Goal: Task Accomplishment & Management: Complete application form

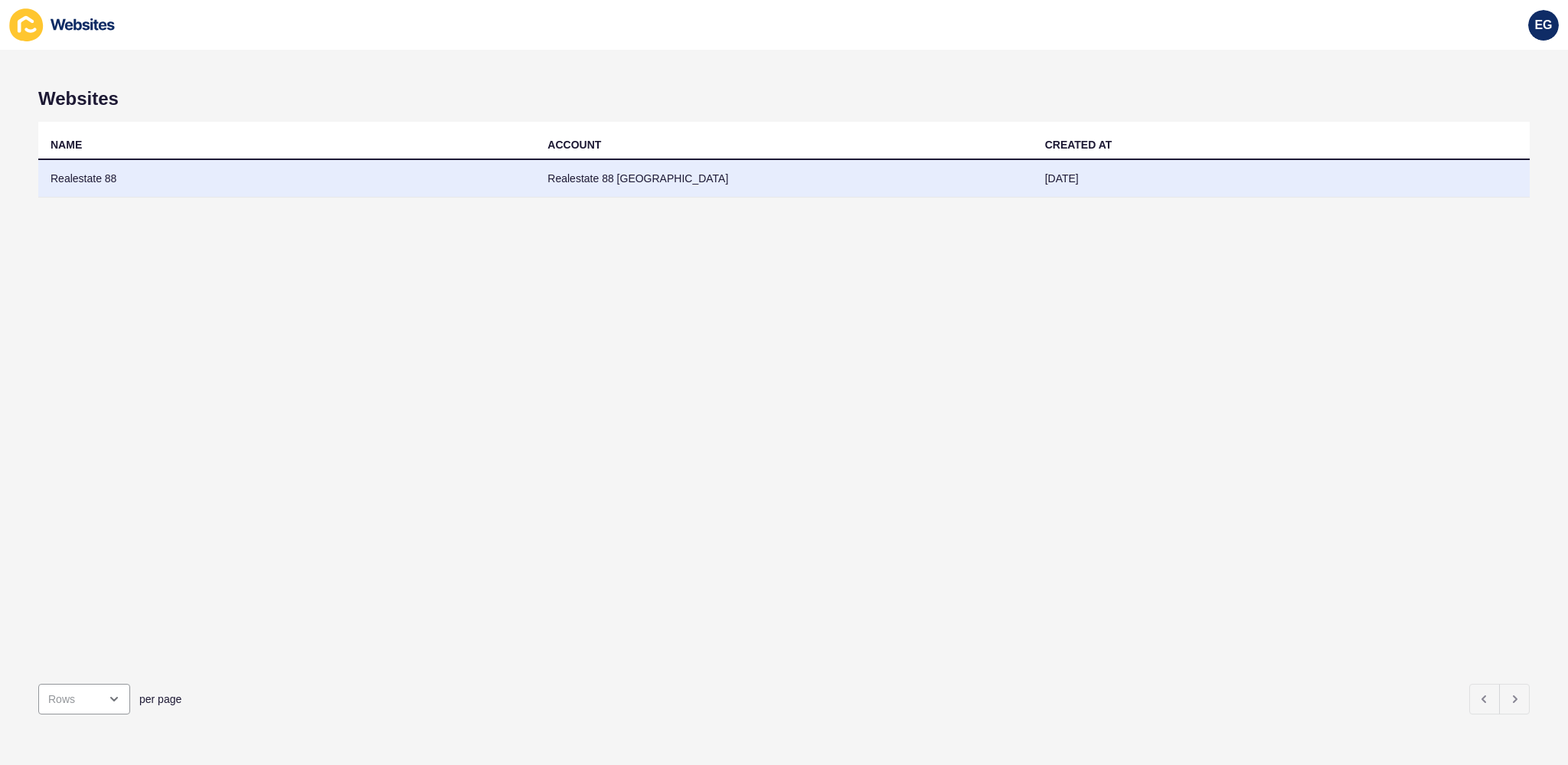
click at [438, 183] on td "Realestate 88" at bounding box center [286, 178] width 497 height 37
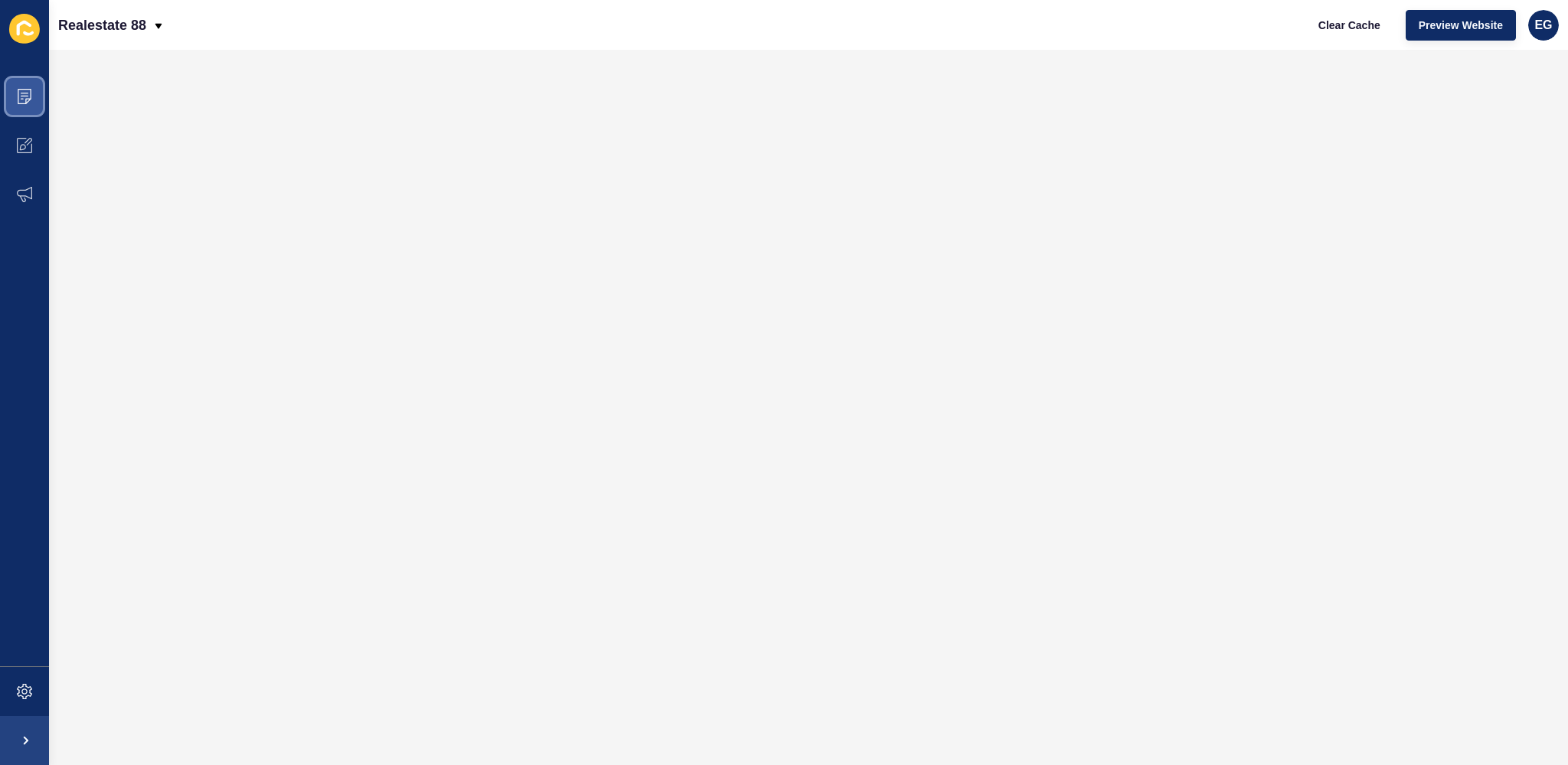
click at [42, 96] on span at bounding box center [24, 96] width 49 height 49
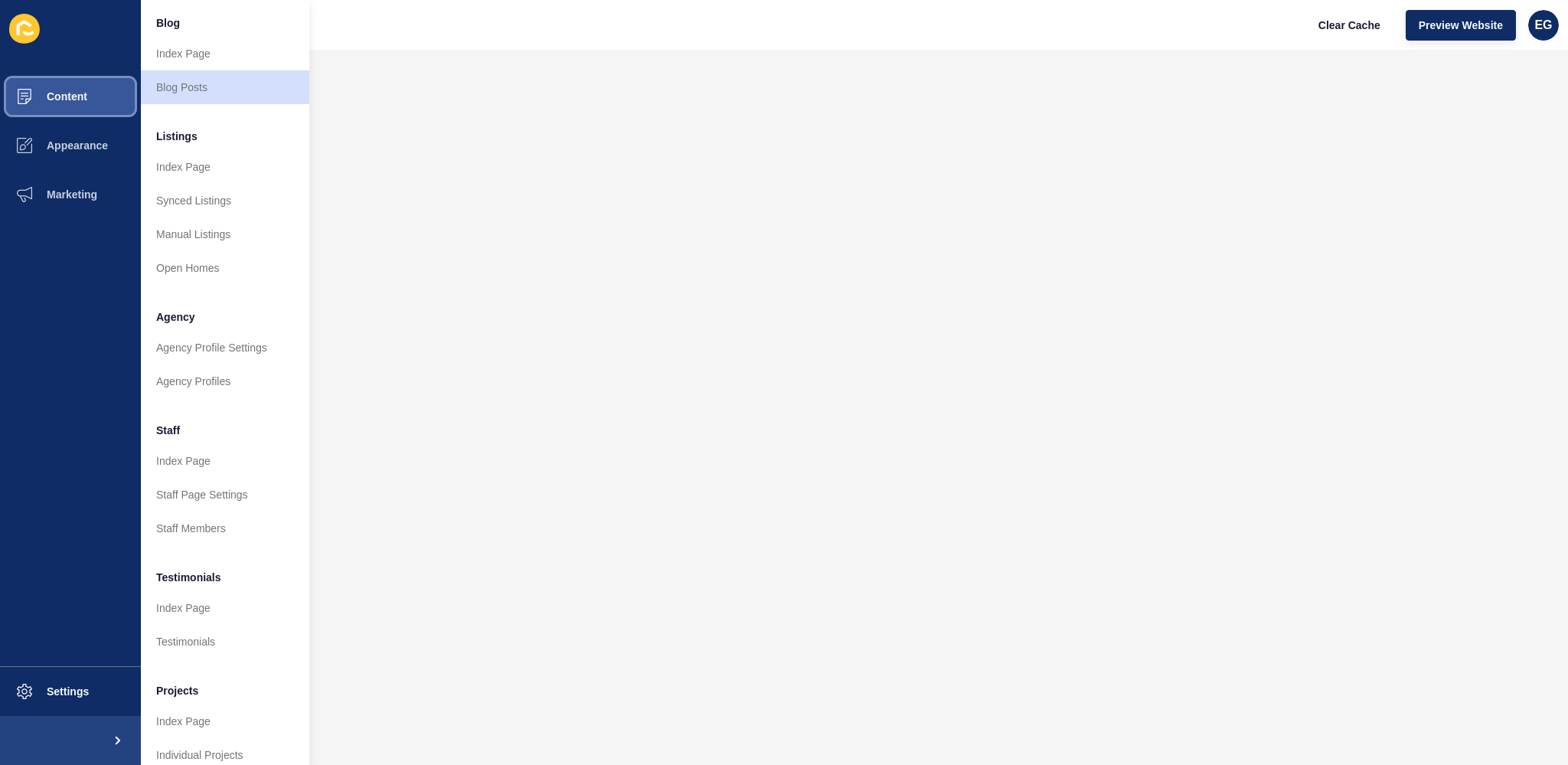
scroll to position [144, 0]
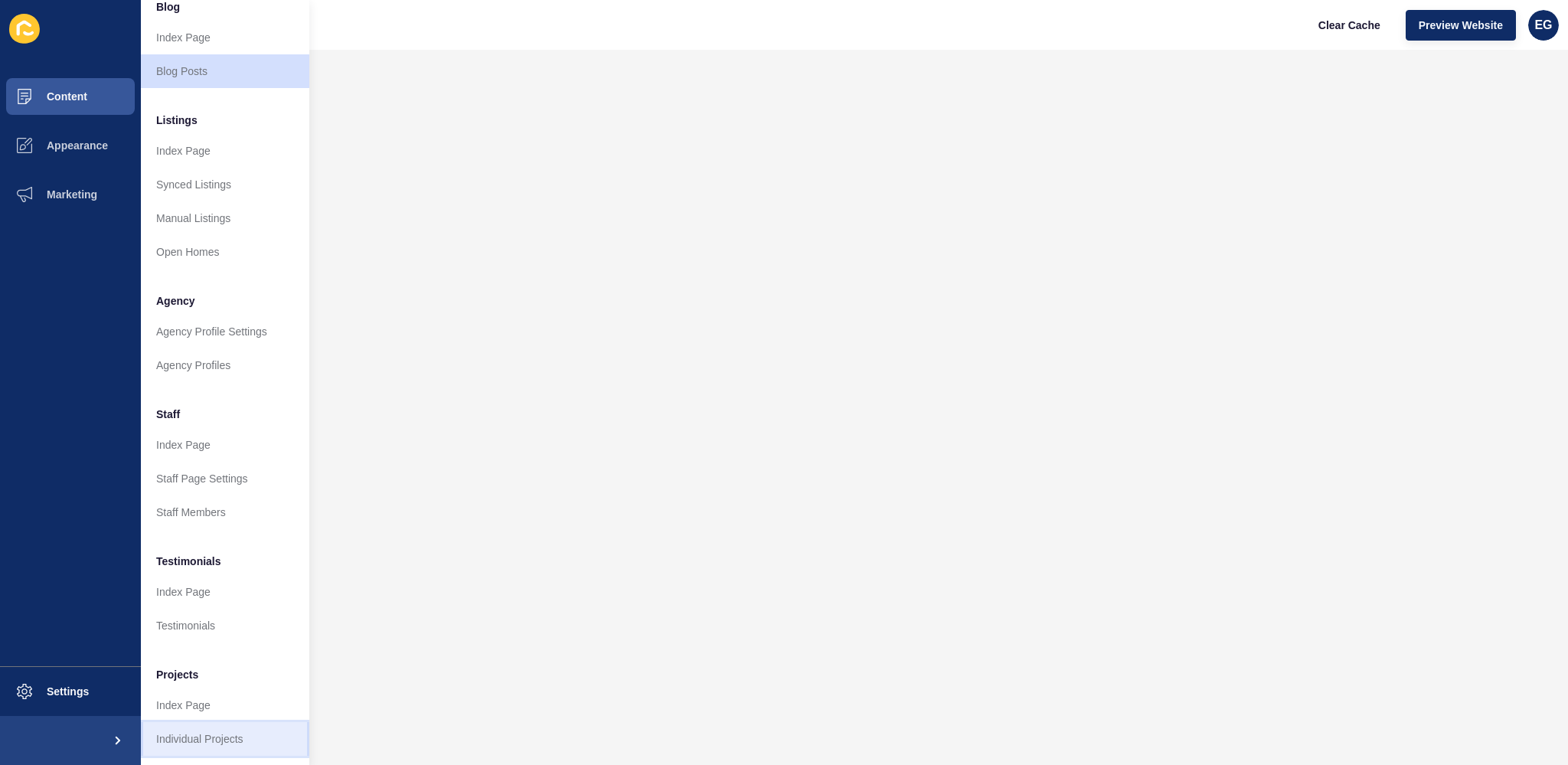
click at [203, 725] on link "Individual Projects" at bounding box center [225, 738] width 169 height 34
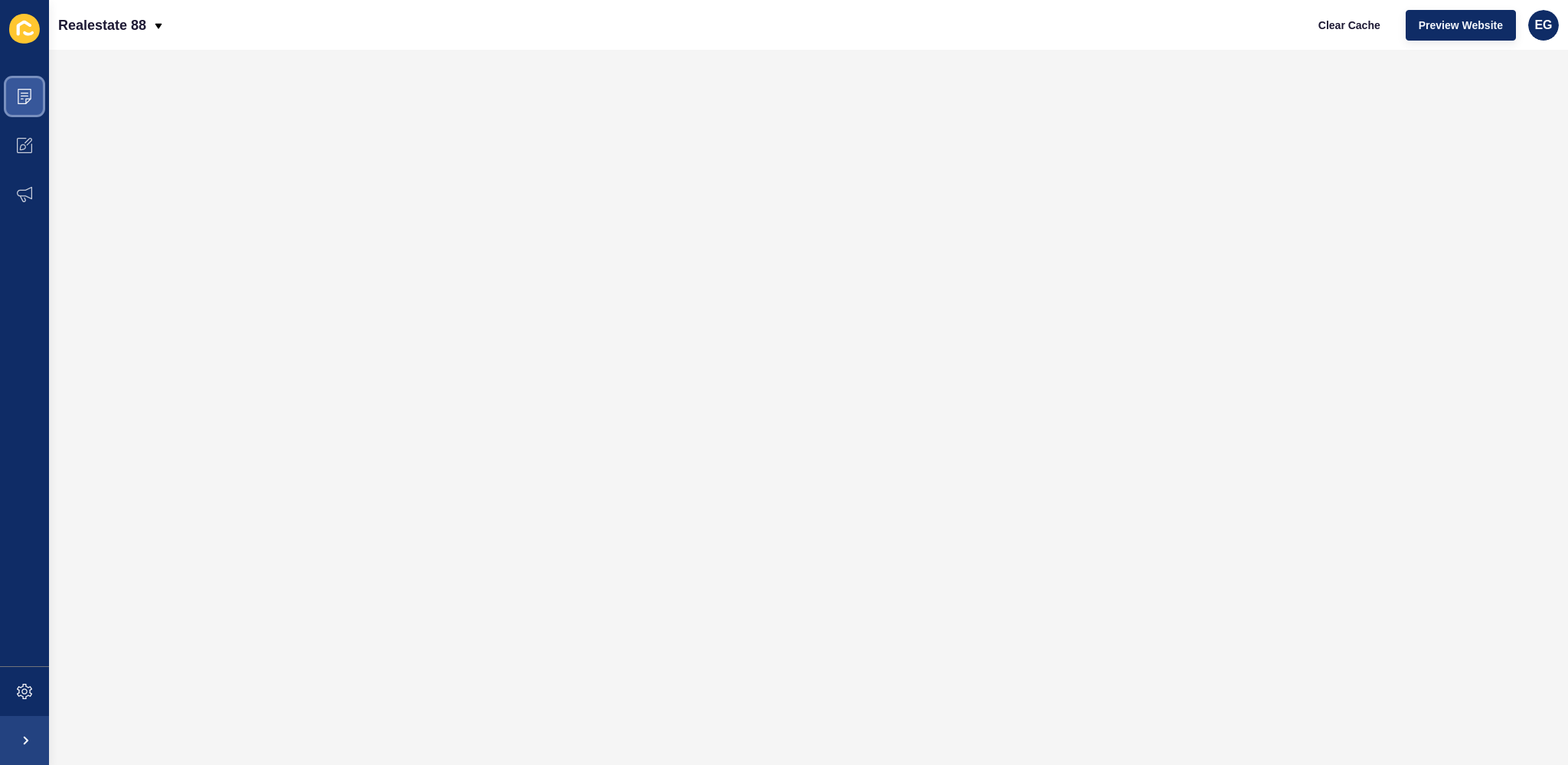
click at [30, 93] on icon at bounding box center [24, 96] width 15 height 15
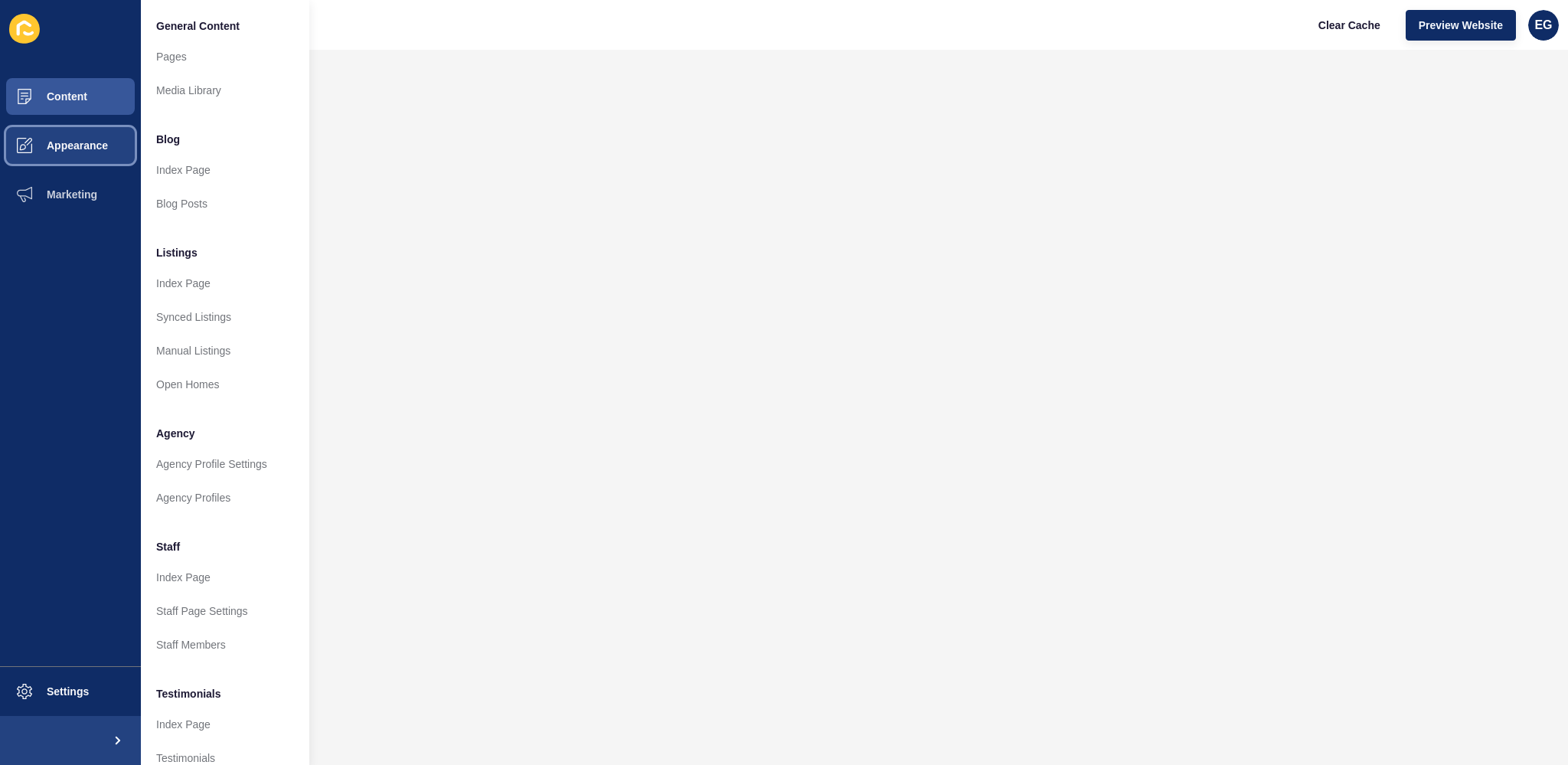
click at [28, 151] on span "Appearance" at bounding box center [52, 145] width 110 height 12
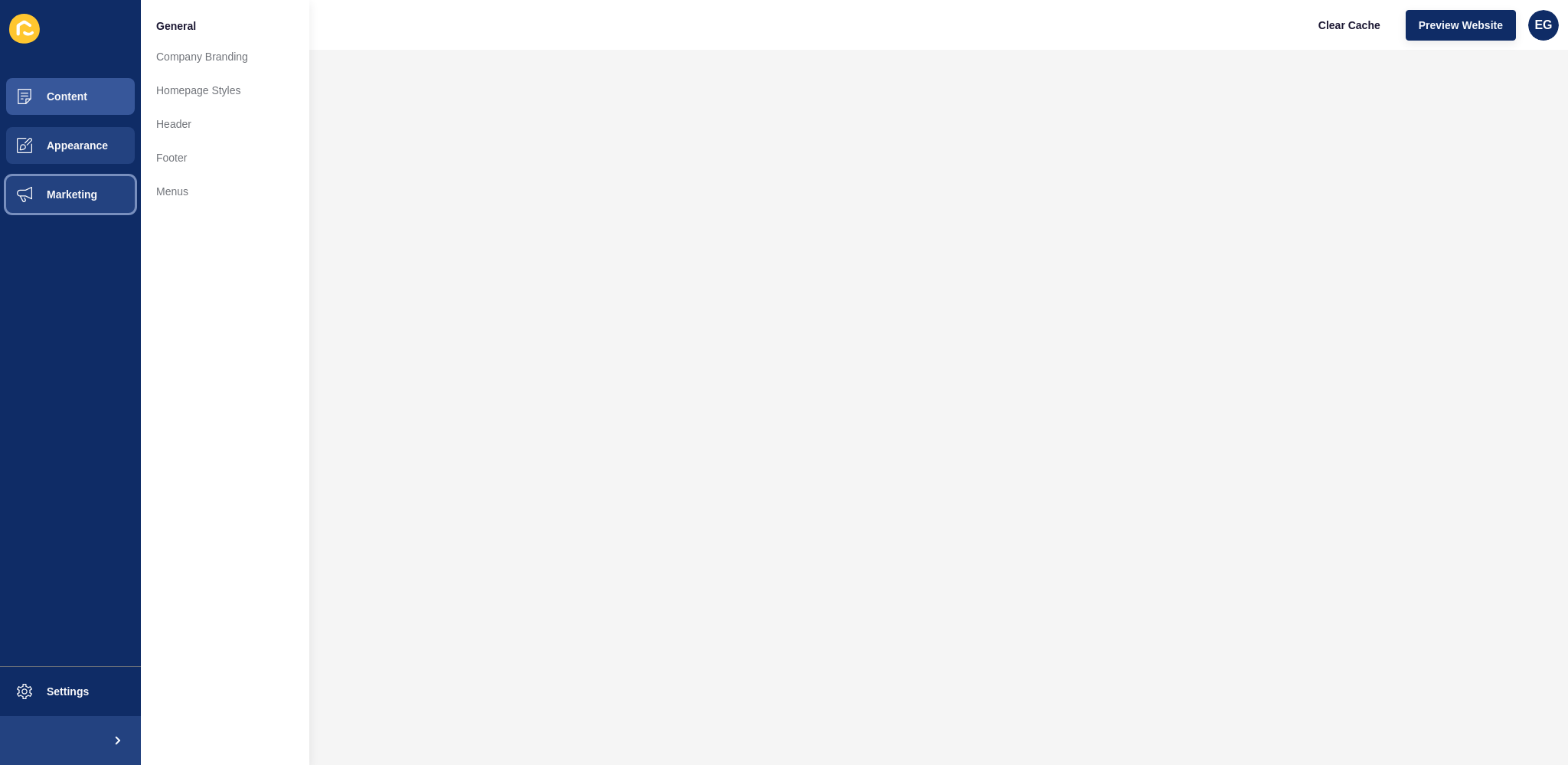
click at [64, 191] on span "Marketing" at bounding box center [47, 194] width 100 height 12
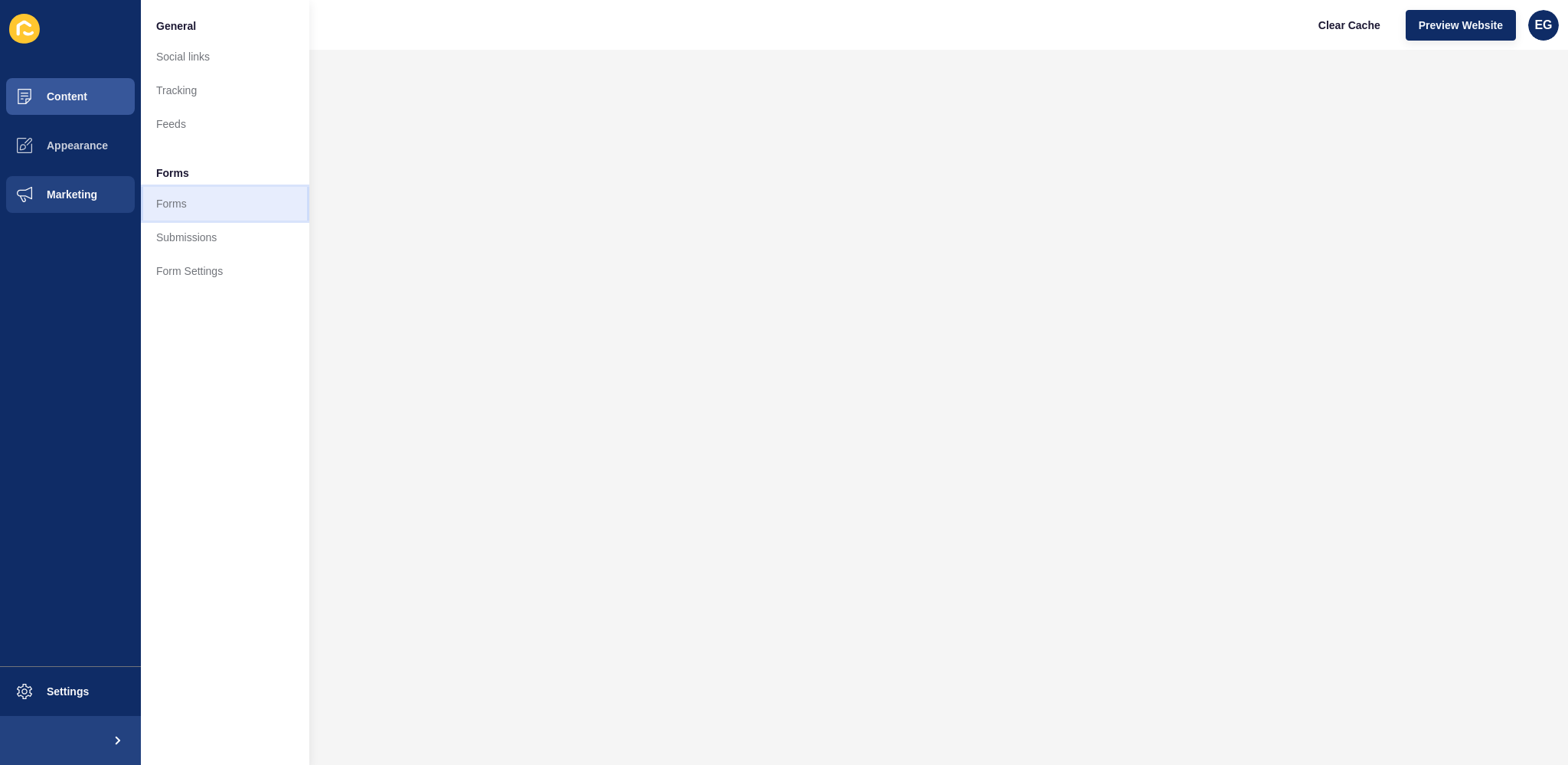
click at [237, 202] on link "Forms" at bounding box center [225, 203] width 169 height 34
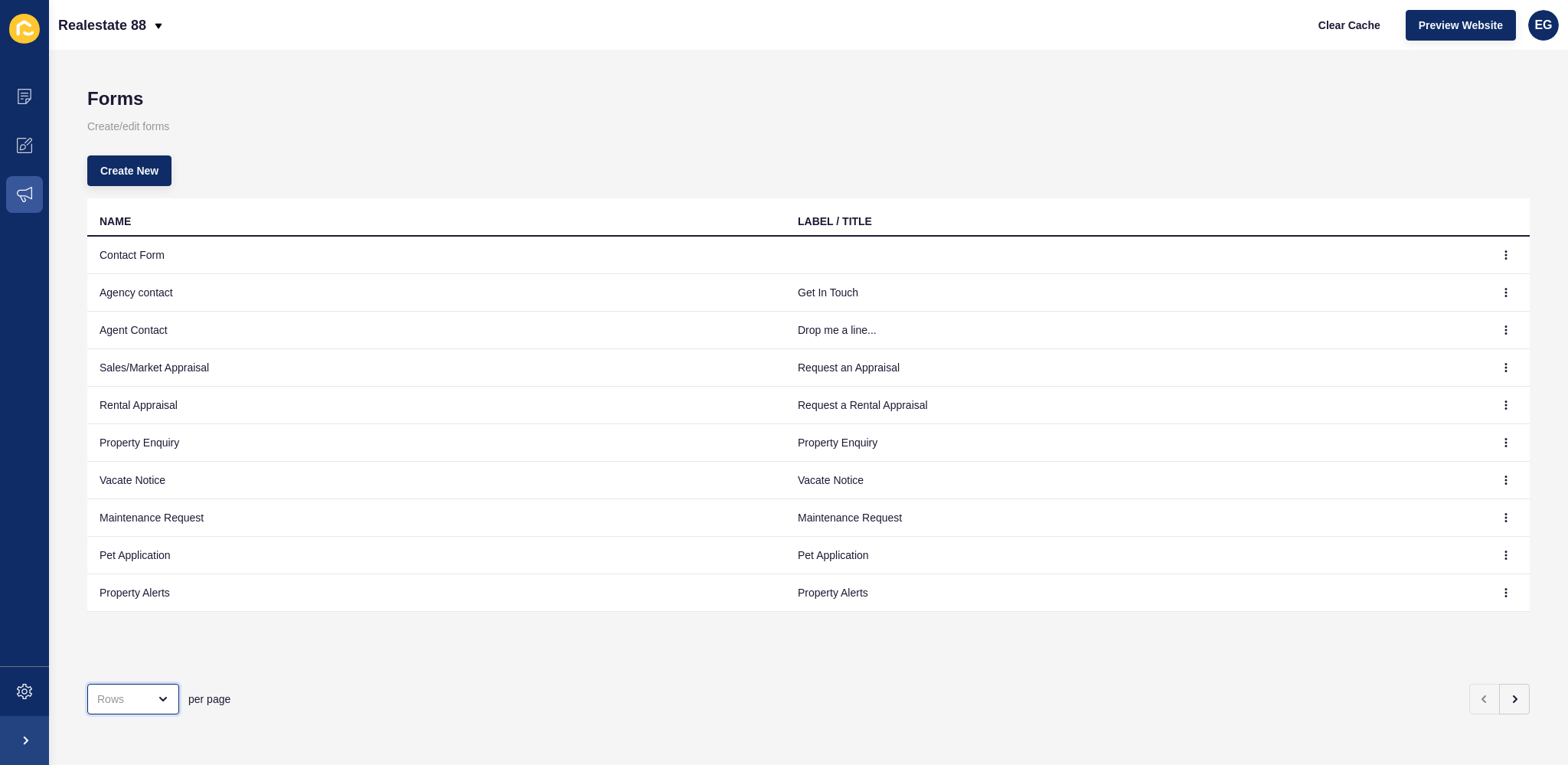
click at [153, 693] on div "open menu" at bounding box center [159, 699] width 22 height 12
click at [140, 643] on div "100 Rows" at bounding box center [137, 649] width 75 height 15
type input "100 Rows"
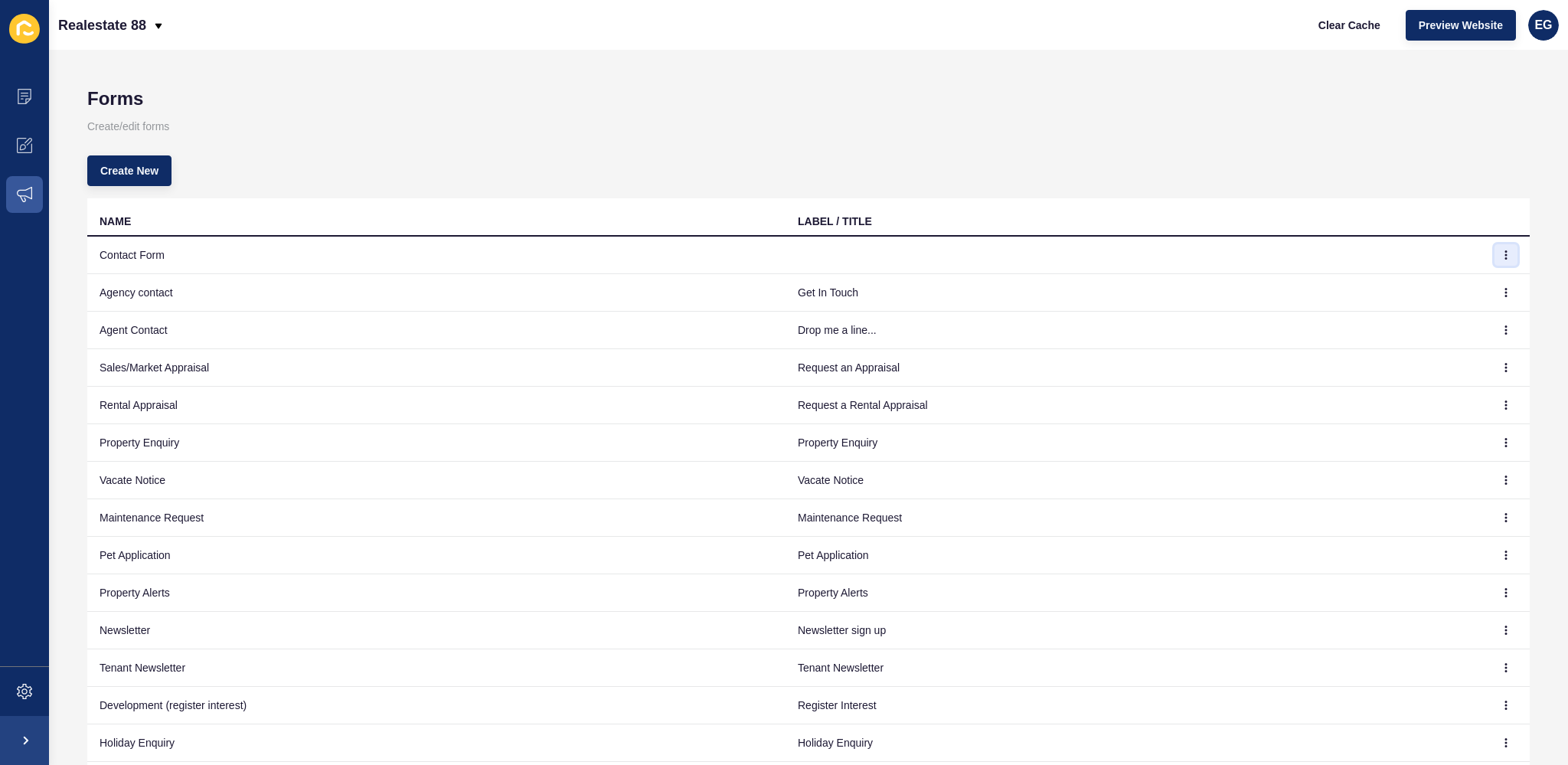
click at [1495, 246] on button "button" at bounding box center [1507, 255] width 23 height 22
click at [1422, 282] on link "Edit" at bounding box center [1441, 285] width 107 height 34
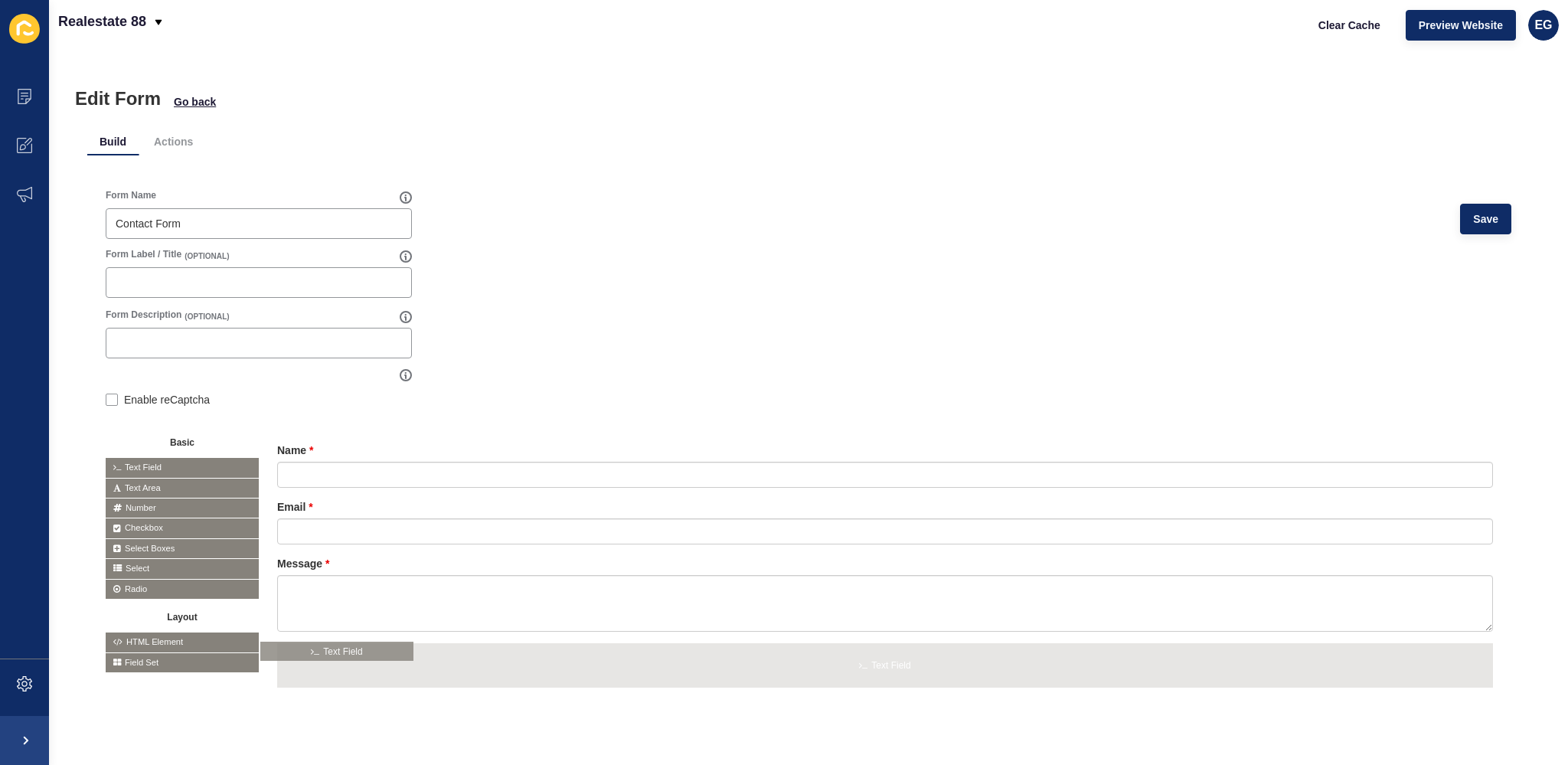
drag, startPoint x: 165, startPoint y: 463, endPoint x: 325, endPoint y: 646, distance: 243.1
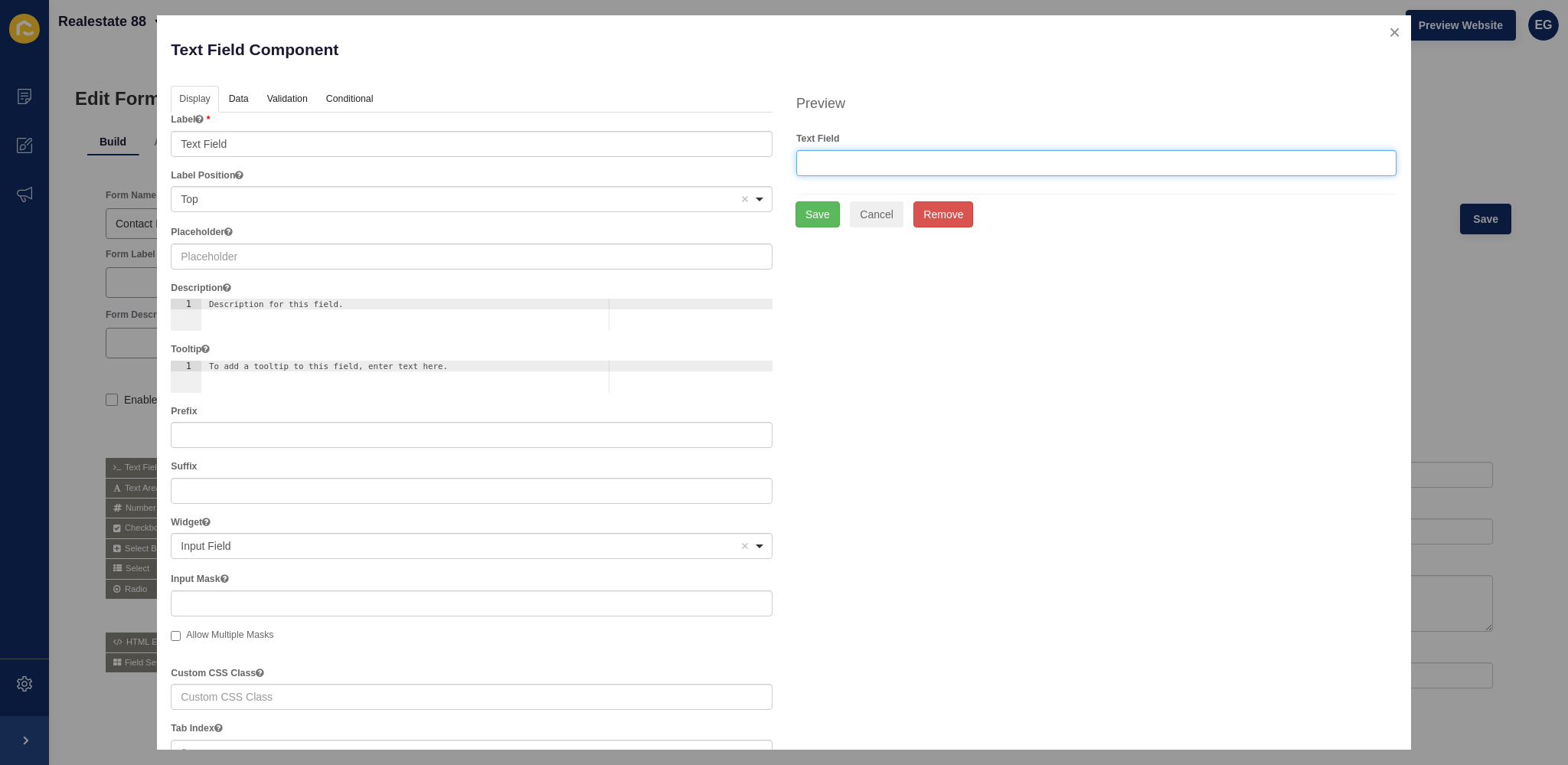
click at [897, 155] on input "text" at bounding box center [1096, 163] width 600 height 26
click at [286, 137] on input "Text Field" at bounding box center [471, 144] width 602 height 26
click at [945, 212] on button "Remove" at bounding box center [944, 214] width 60 height 26
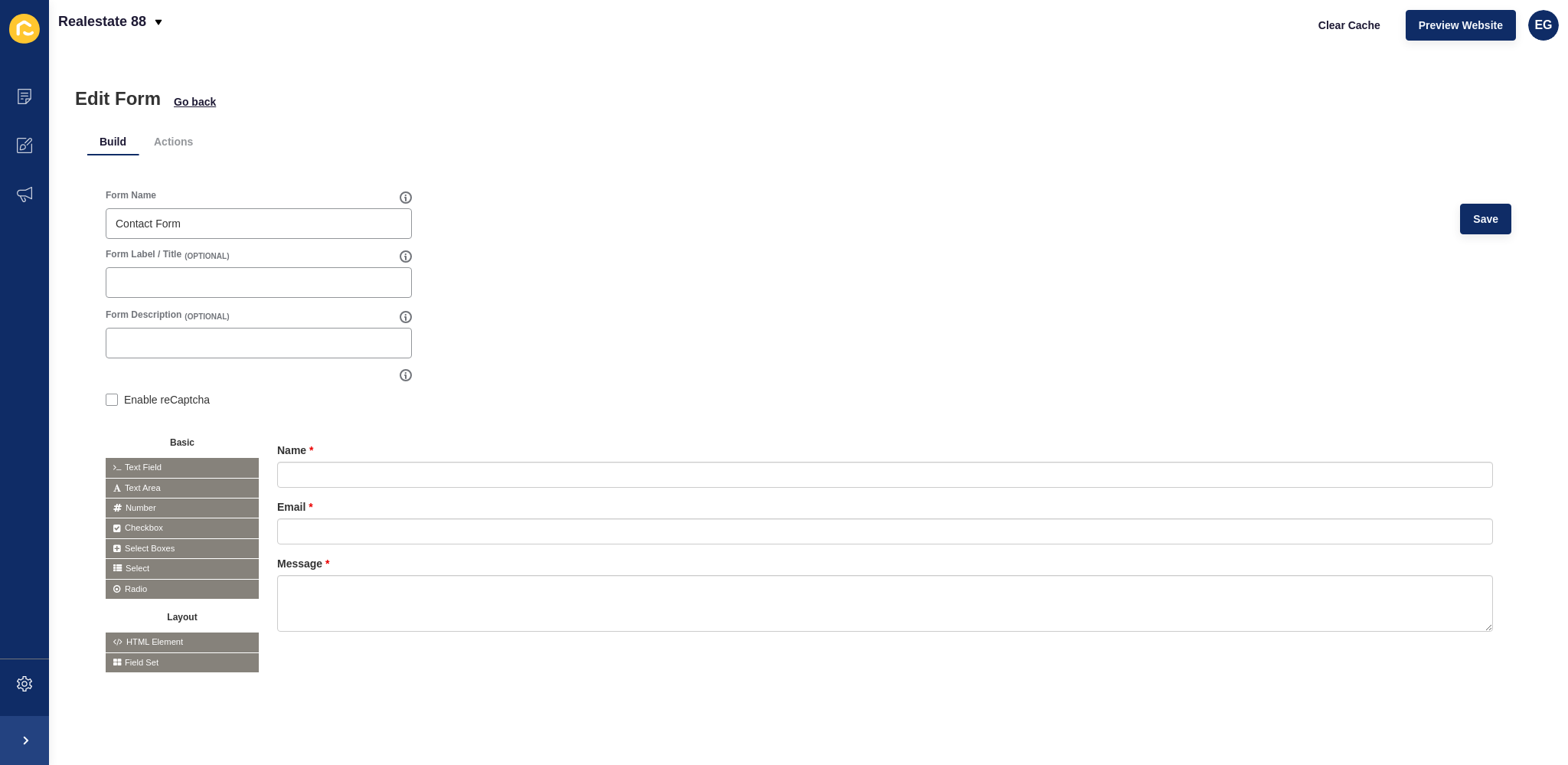
click at [144, 486] on span "Text Area" at bounding box center [182, 488] width 153 height 19
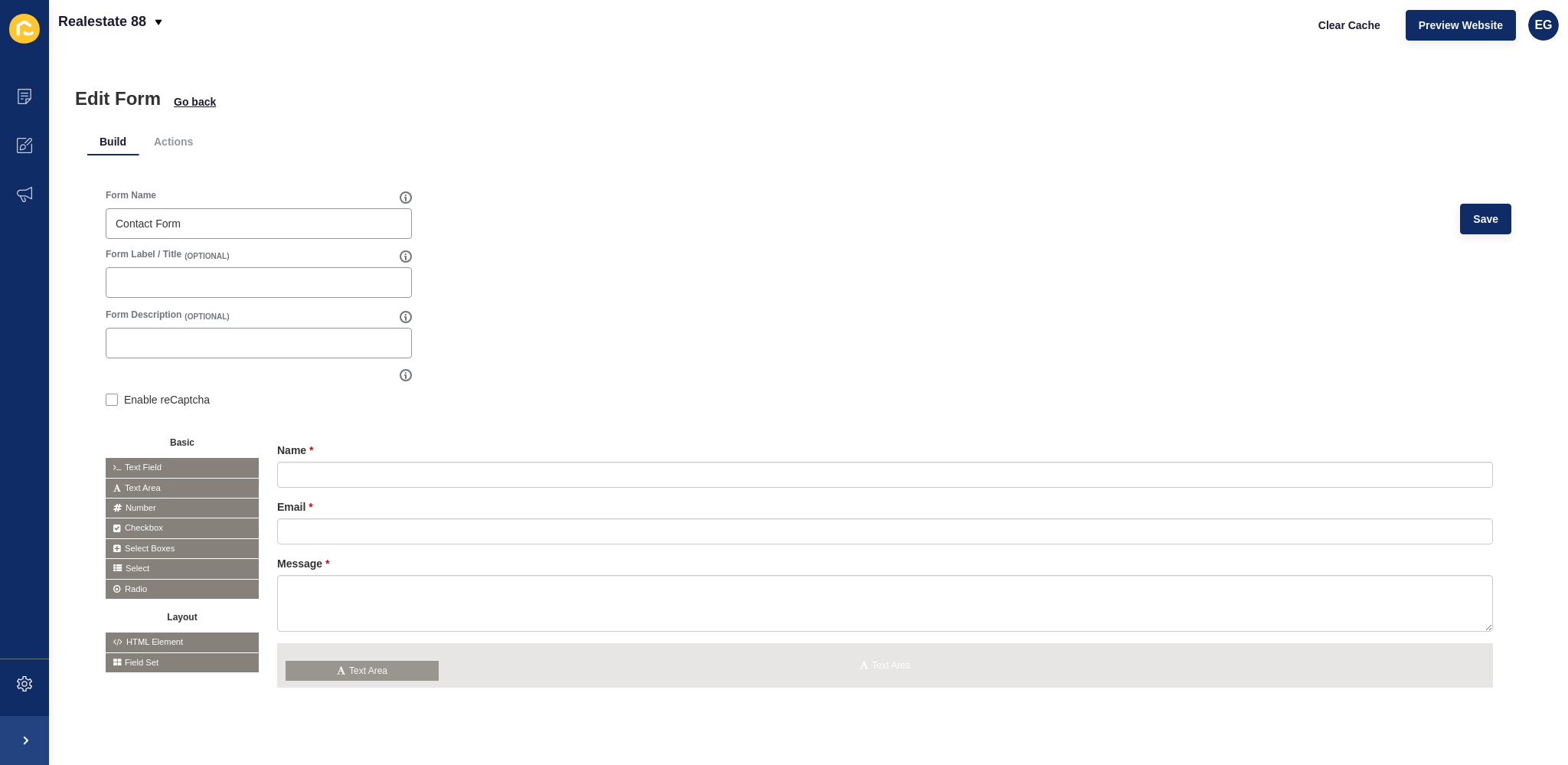
drag, startPoint x: 144, startPoint y: 486, endPoint x: 327, endPoint y: 669, distance: 258.8
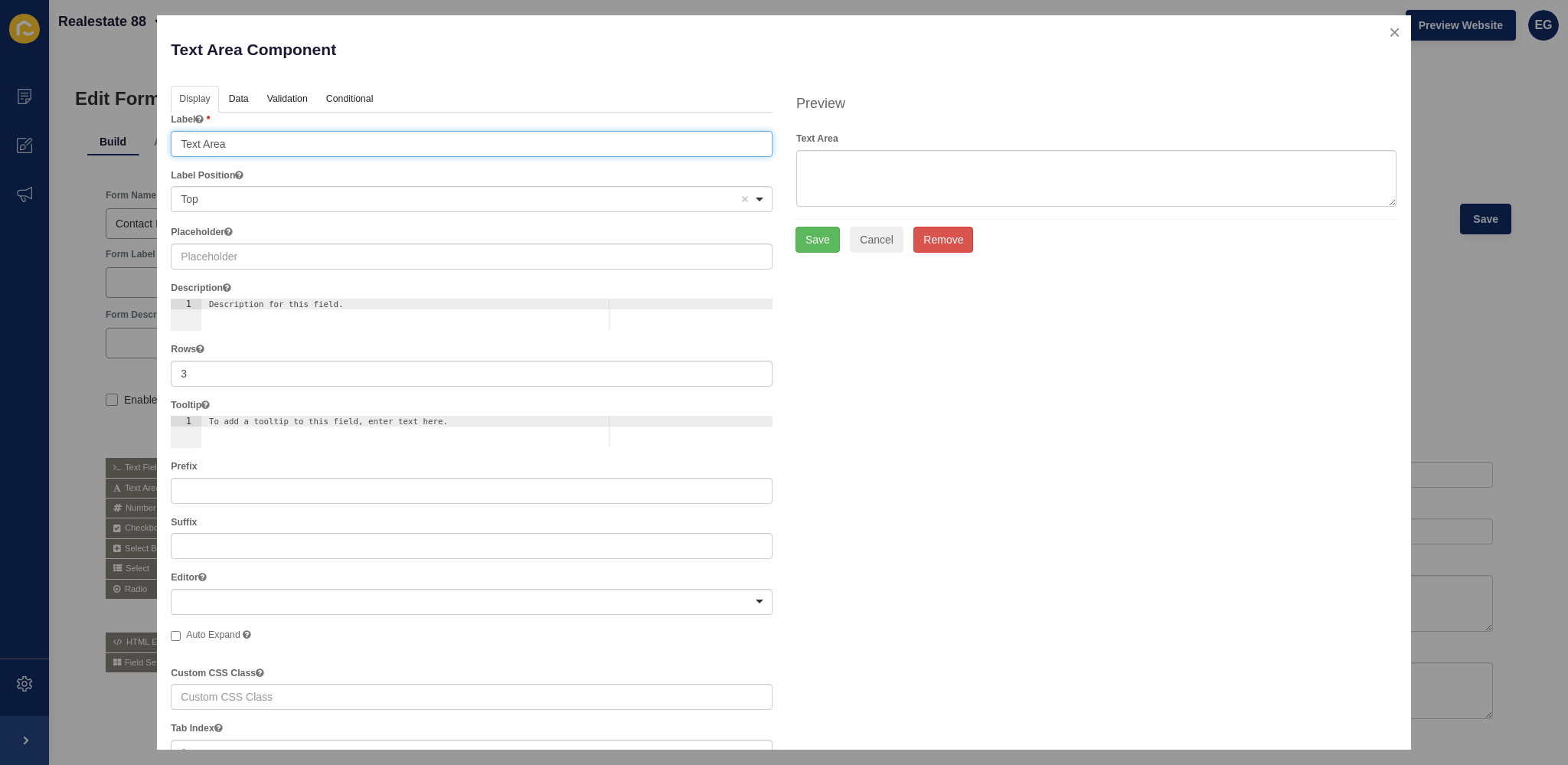
drag, startPoint x: 185, startPoint y: 136, endPoint x: 139, endPoint y: 131, distance: 46.3
click at [139, 131] on div "Text Area Component Help Display Data Validation API Conditional Logic Layout L…" at bounding box center [784, 382] width 1568 height 765
paste input "Privacy & Consent Disclaimer By submitting this form, you consent to Realestate…"
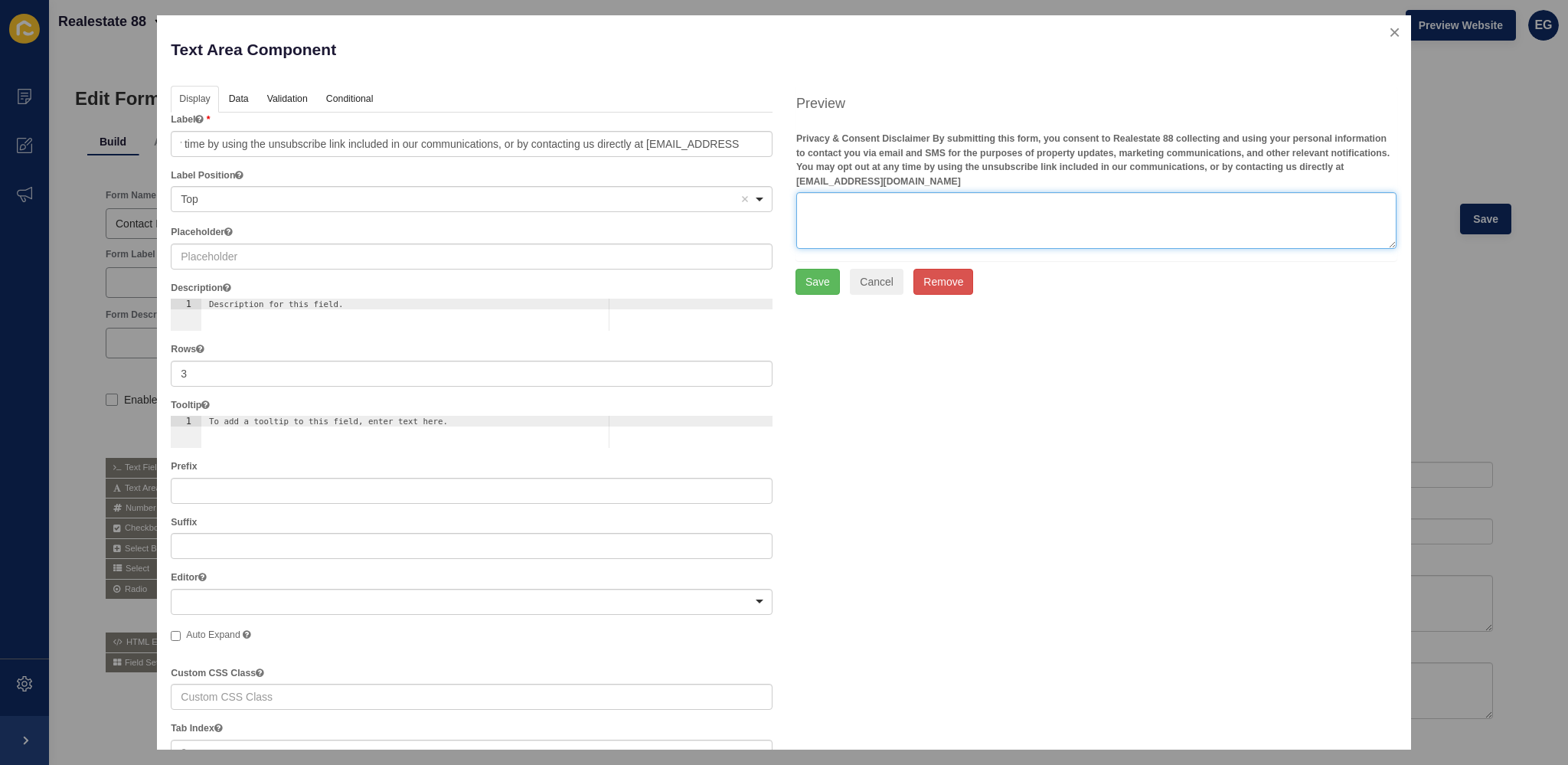
click at [874, 230] on textarea at bounding box center [1096, 221] width 600 height 56
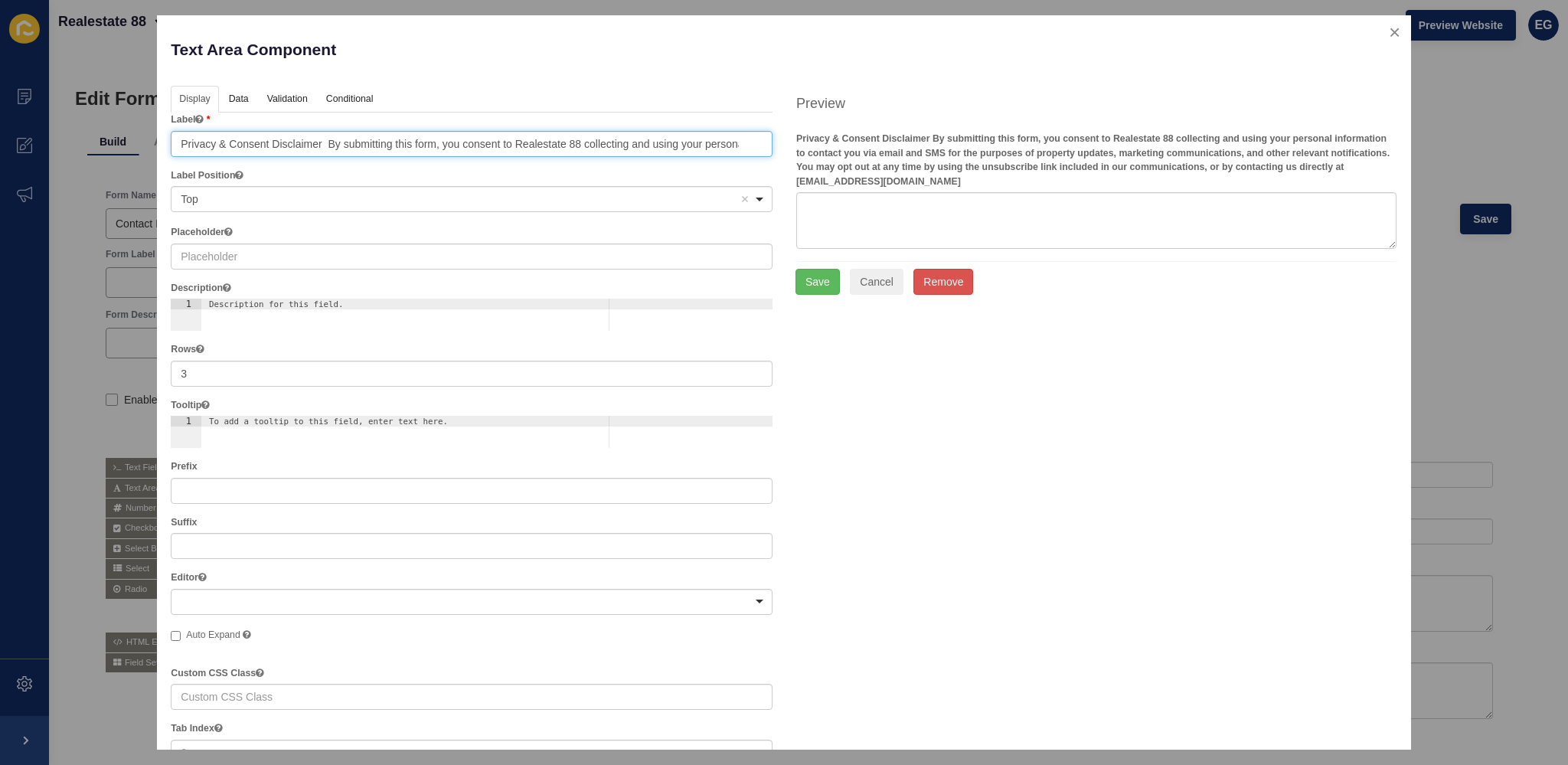
click at [748, 138] on input "Privacy & Consent Disclaimer By submitting this form, you consent to Realestate…" at bounding box center [471, 144] width 602 height 26
click at [269, 144] on input "Privacy & Consent Disclaimer By submitting this form, you consent to Realestate…" at bounding box center [471, 144] width 602 height 26
drag, startPoint x: 328, startPoint y: 143, endPoint x: 764, endPoint y: 146, distance: 436.0
click at [764, 146] on input "Privacy & Consent Disclaimer By submitting this form, you consent to Realestate…" at bounding box center [471, 144] width 602 height 26
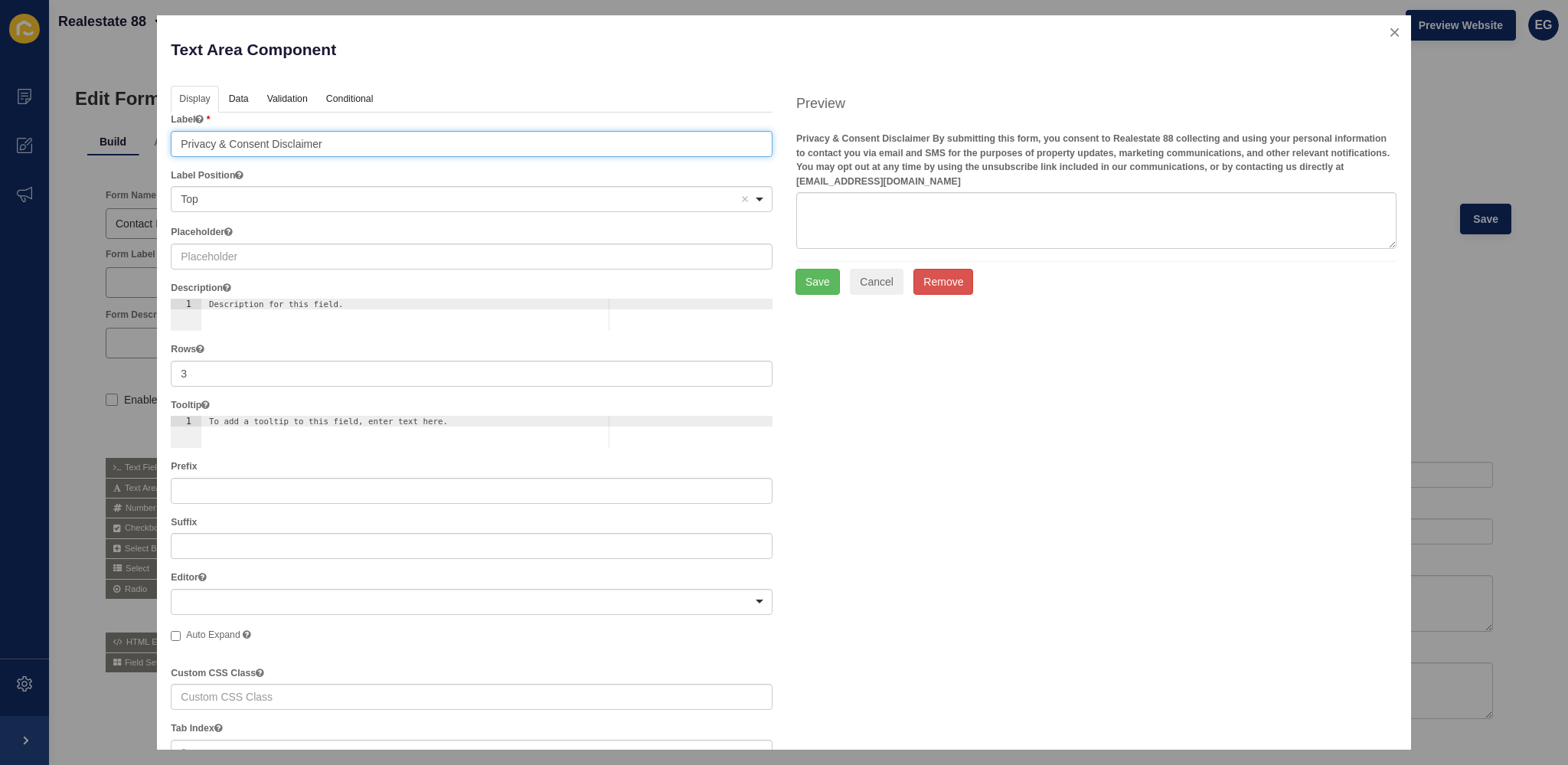
scroll to position [0, 0]
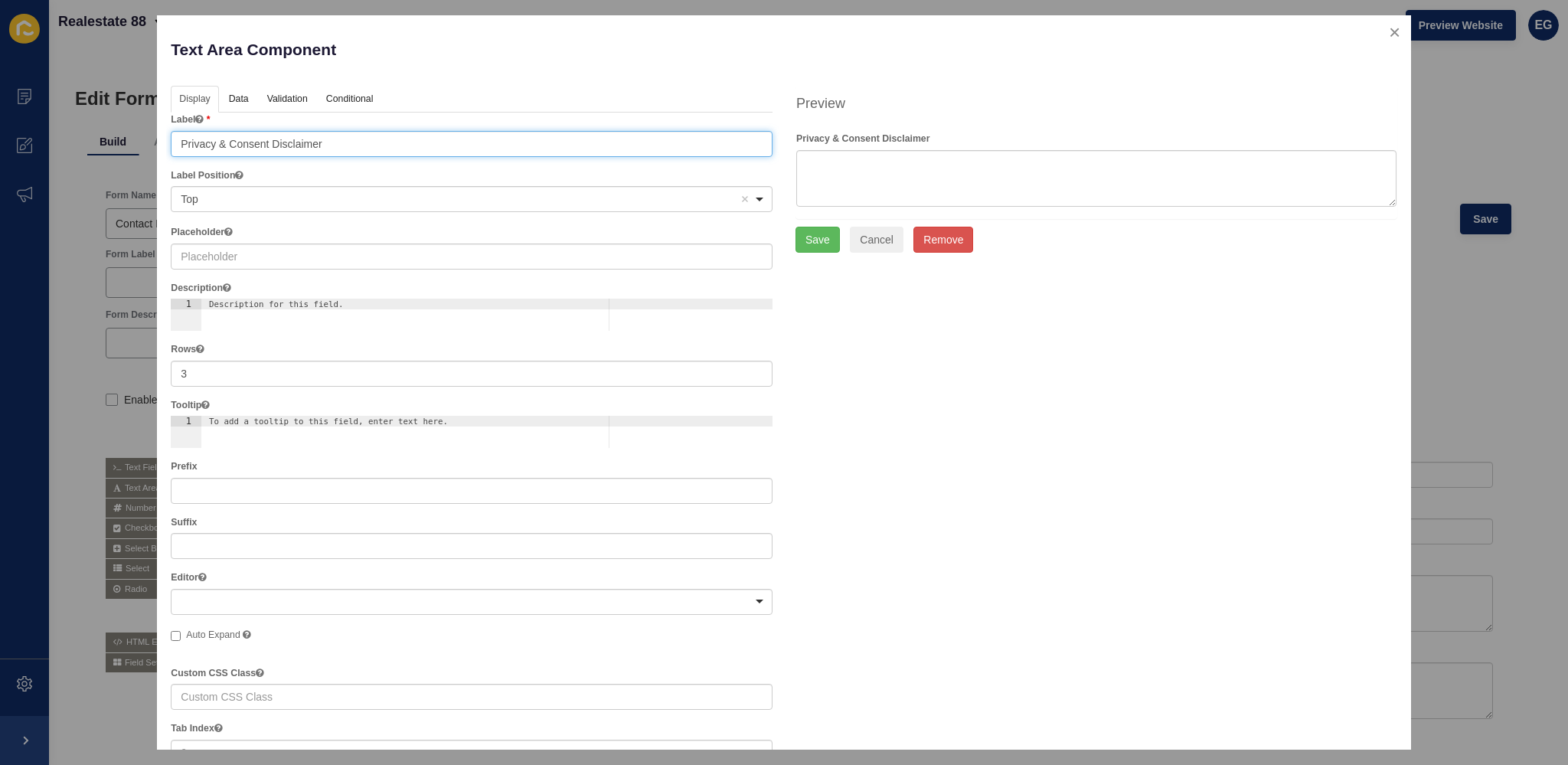
type input "Privacy & Consent Disclaimer"
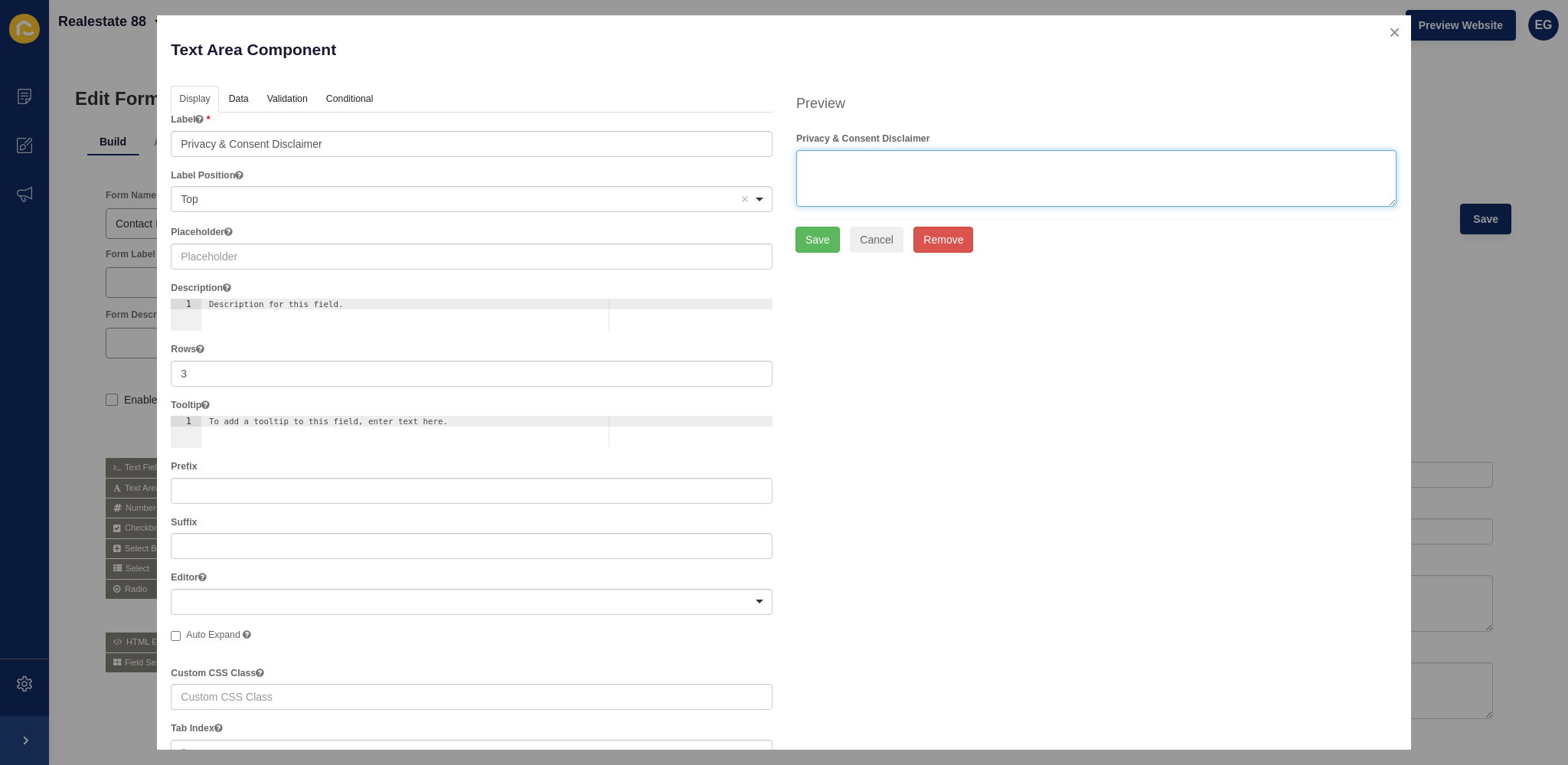
drag, startPoint x: 881, startPoint y: 173, endPoint x: 882, endPoint y: 164, distance: 9.1
click at [882, 173] on textarea at bounding box center [1096, 178] width 600 height 56
paste textarea "By submitting this form, you consent to Realestate 88 collecting and using your…"
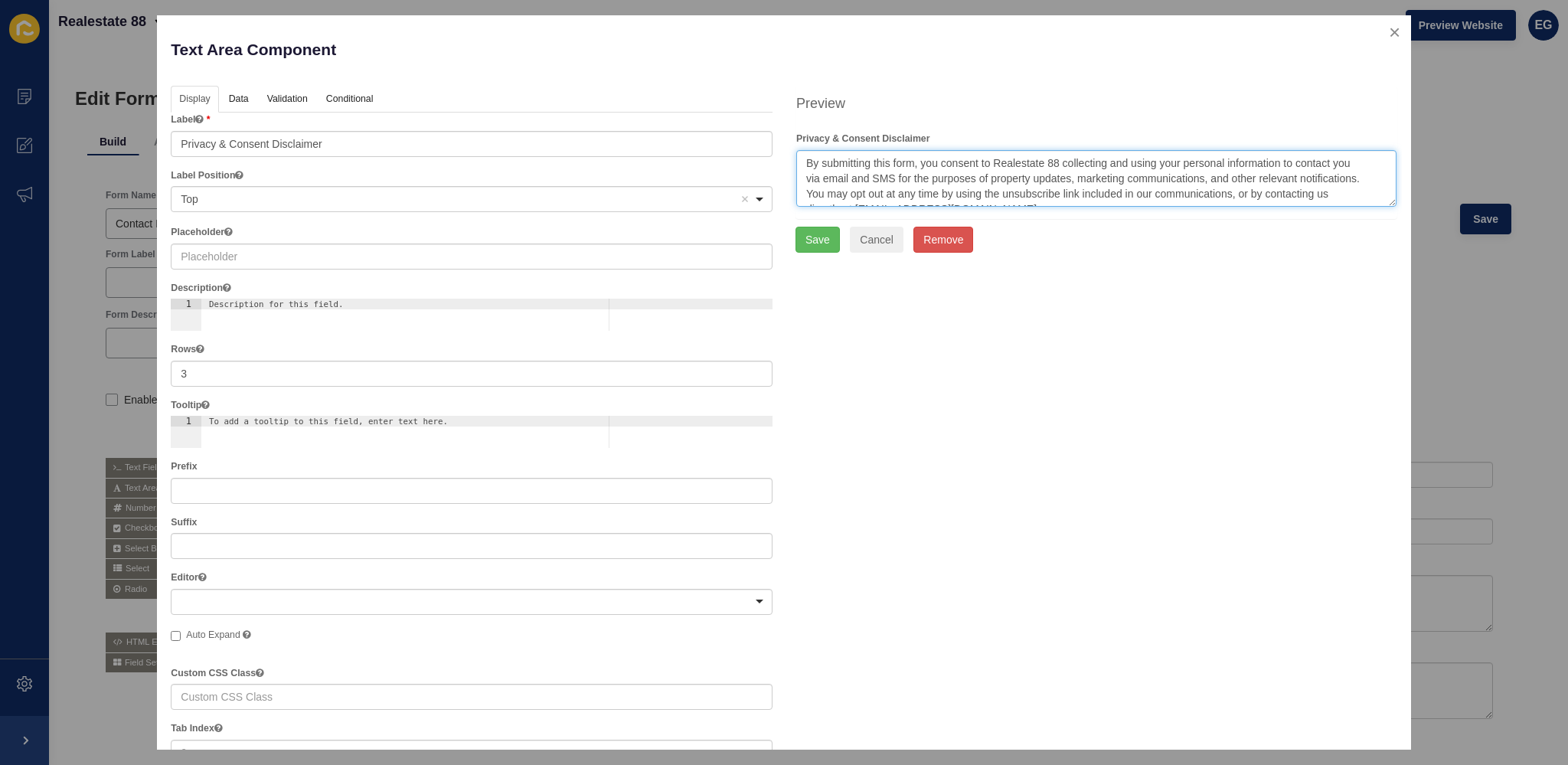
scroll to position [281, 0]
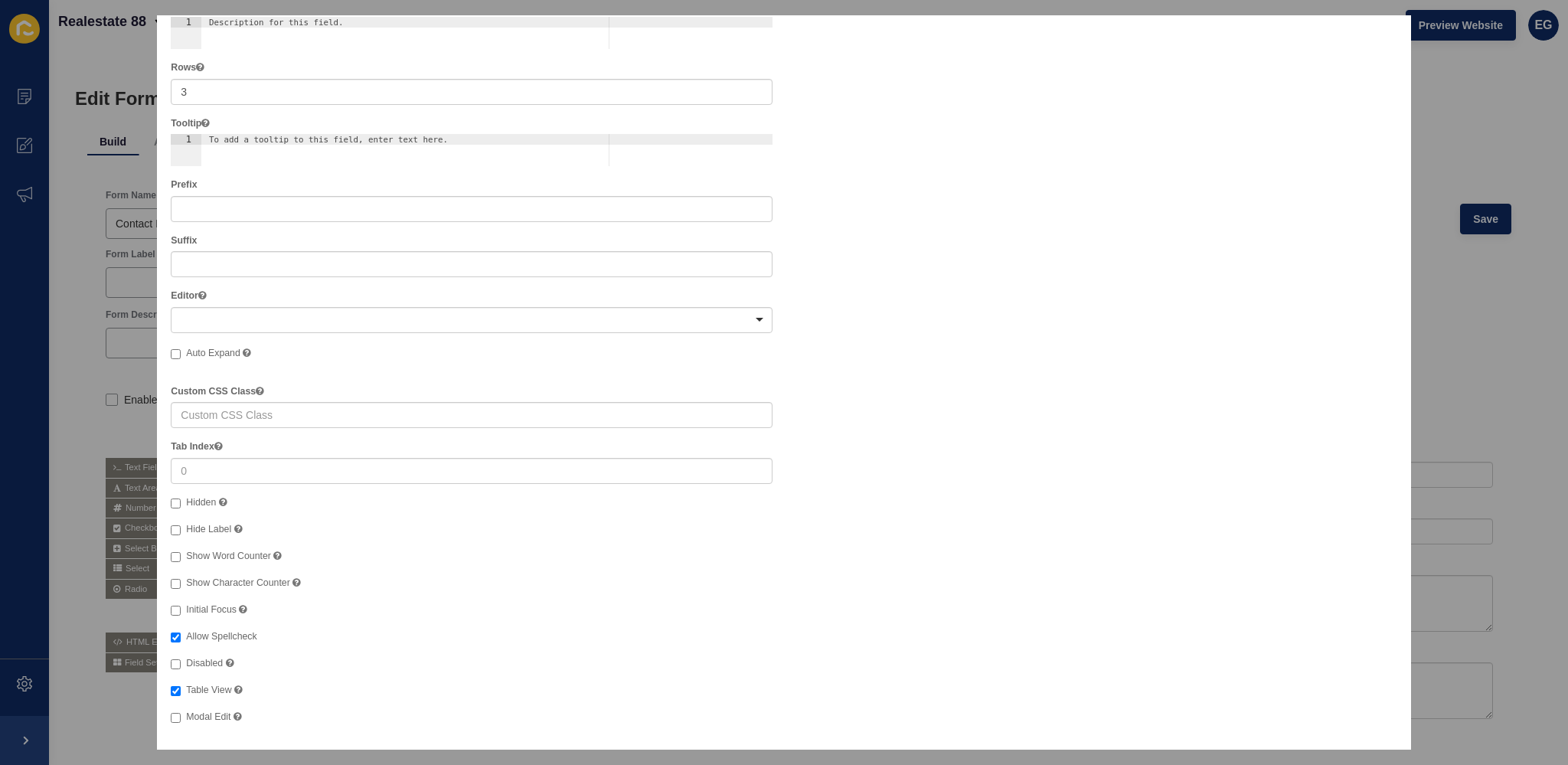
type textarea "By submitting this form, you consent to Realestate 88 collecting and using your…"
click at [212, 660] on span "Disabled" at bounding box center [204, 662] width 37 height 11
click at [181, 660] on input "Disabled Disable the form input." at bounding box center [176, 664] width 10 height 10
checkbox input "true"
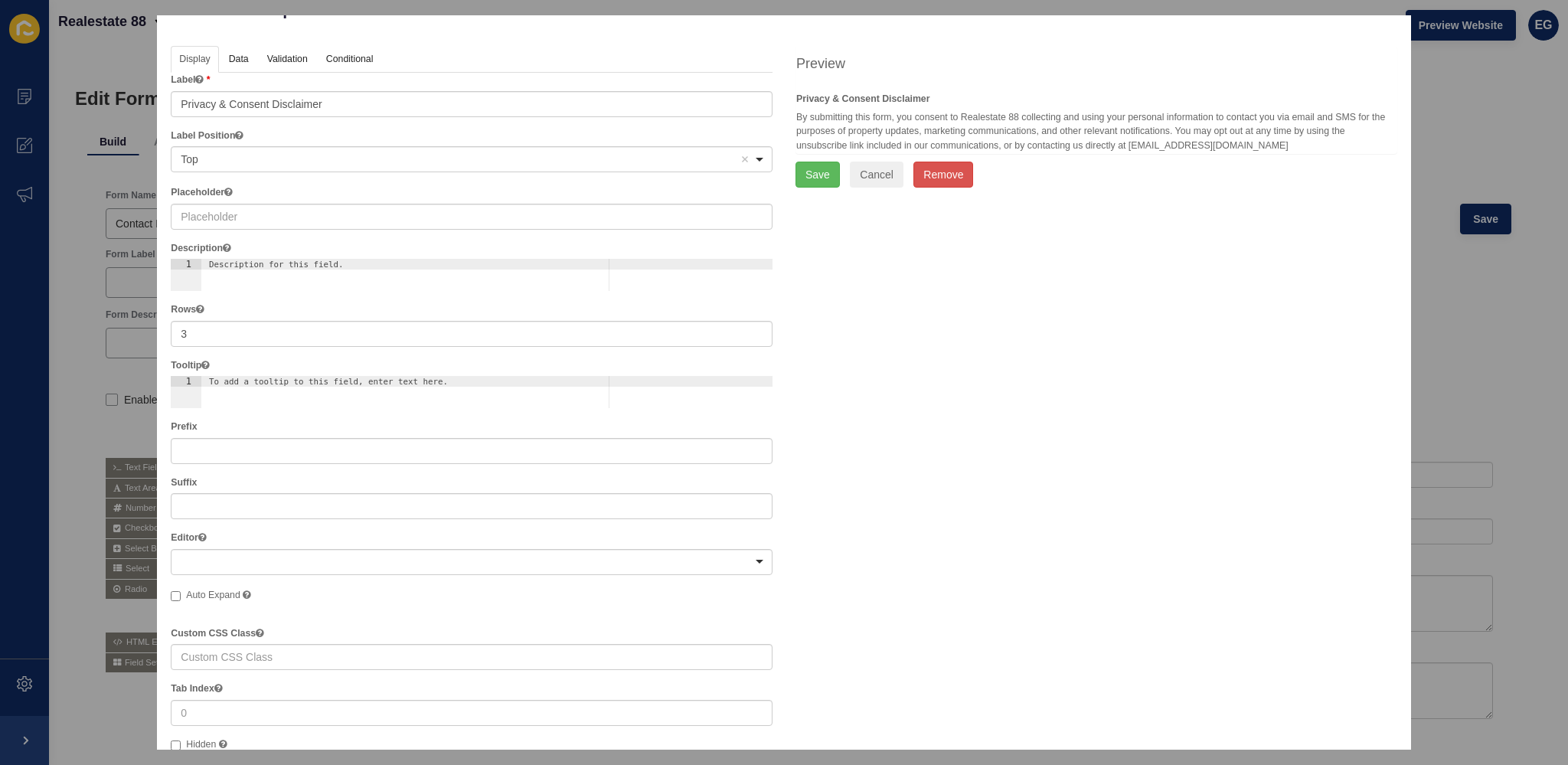
scroll to position [0, 0]
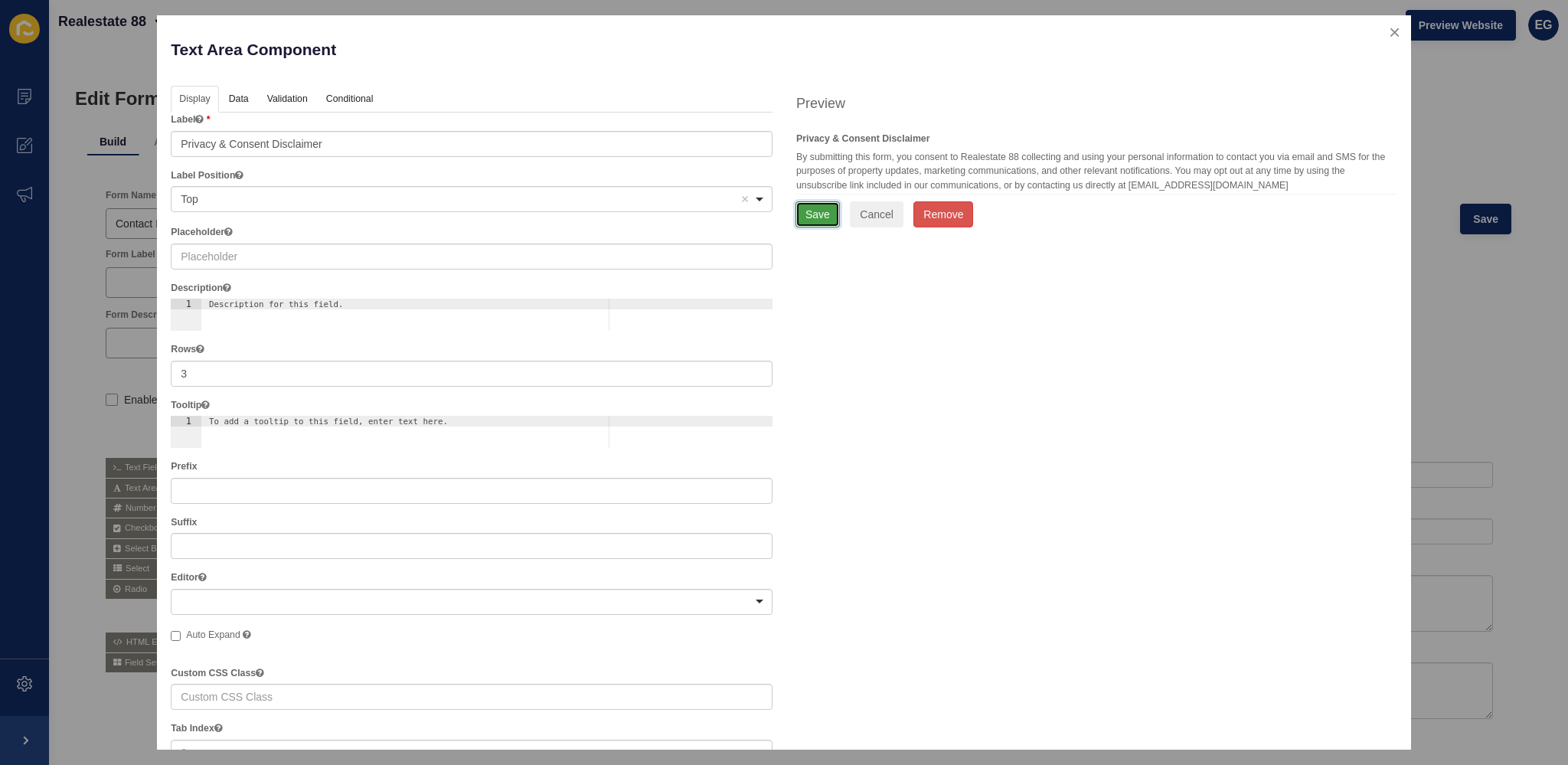
click at [818, 213] on button "Save" at bounding box center [818, 214] width 45 height 26
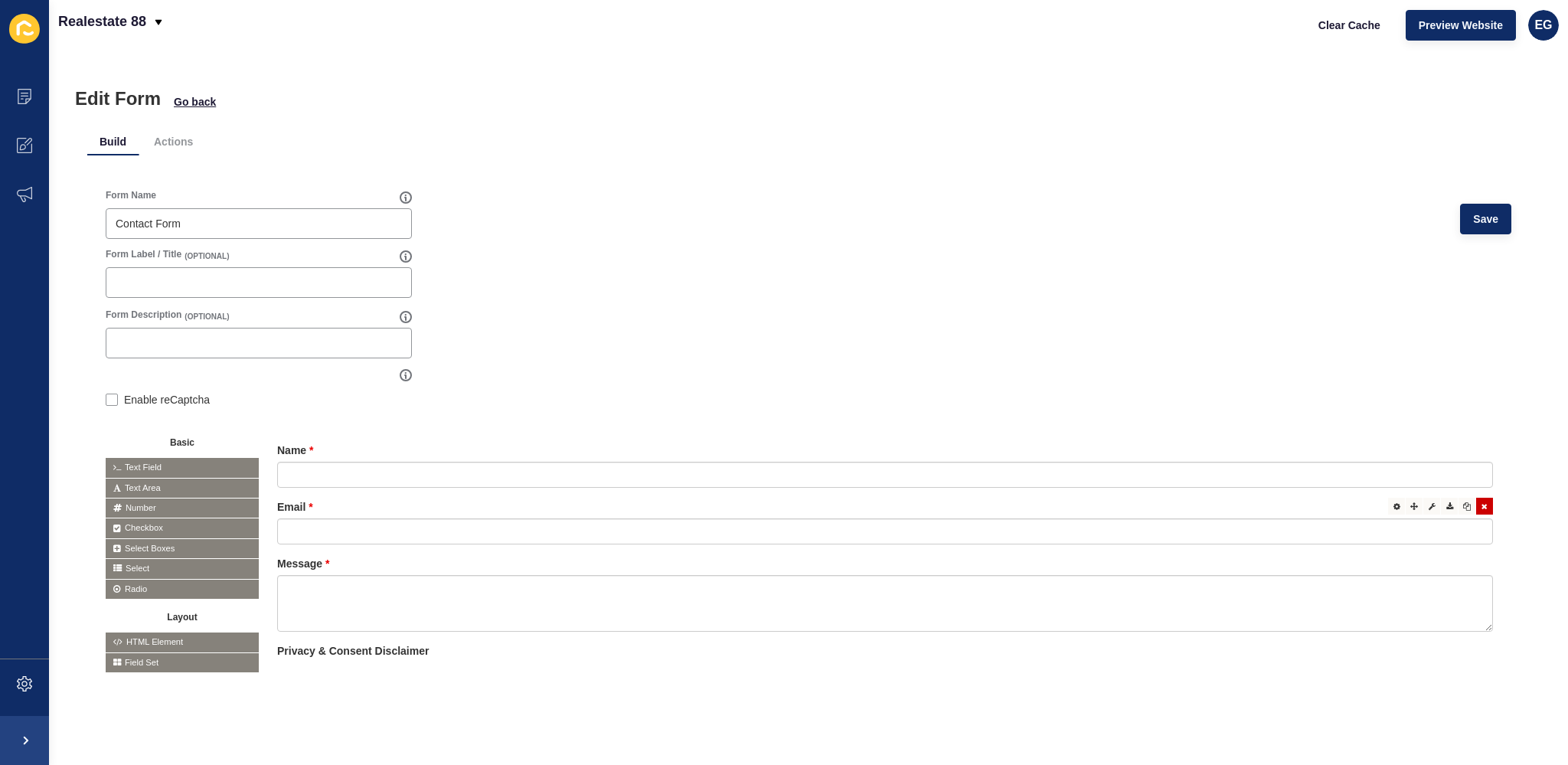
scroll to position [2, 0]
click at [357, 649] on label "Privacy & Consent Disclaimer" at bounding box center [353, 650] width 152 height 15
click at [423, 649] on label "Privacy & Consent Disclaimer" at bounding box center [353, 650] width 152 height 15
click at [1482, 646] on icon at bounding box center [1484, 650] width 6 height 7
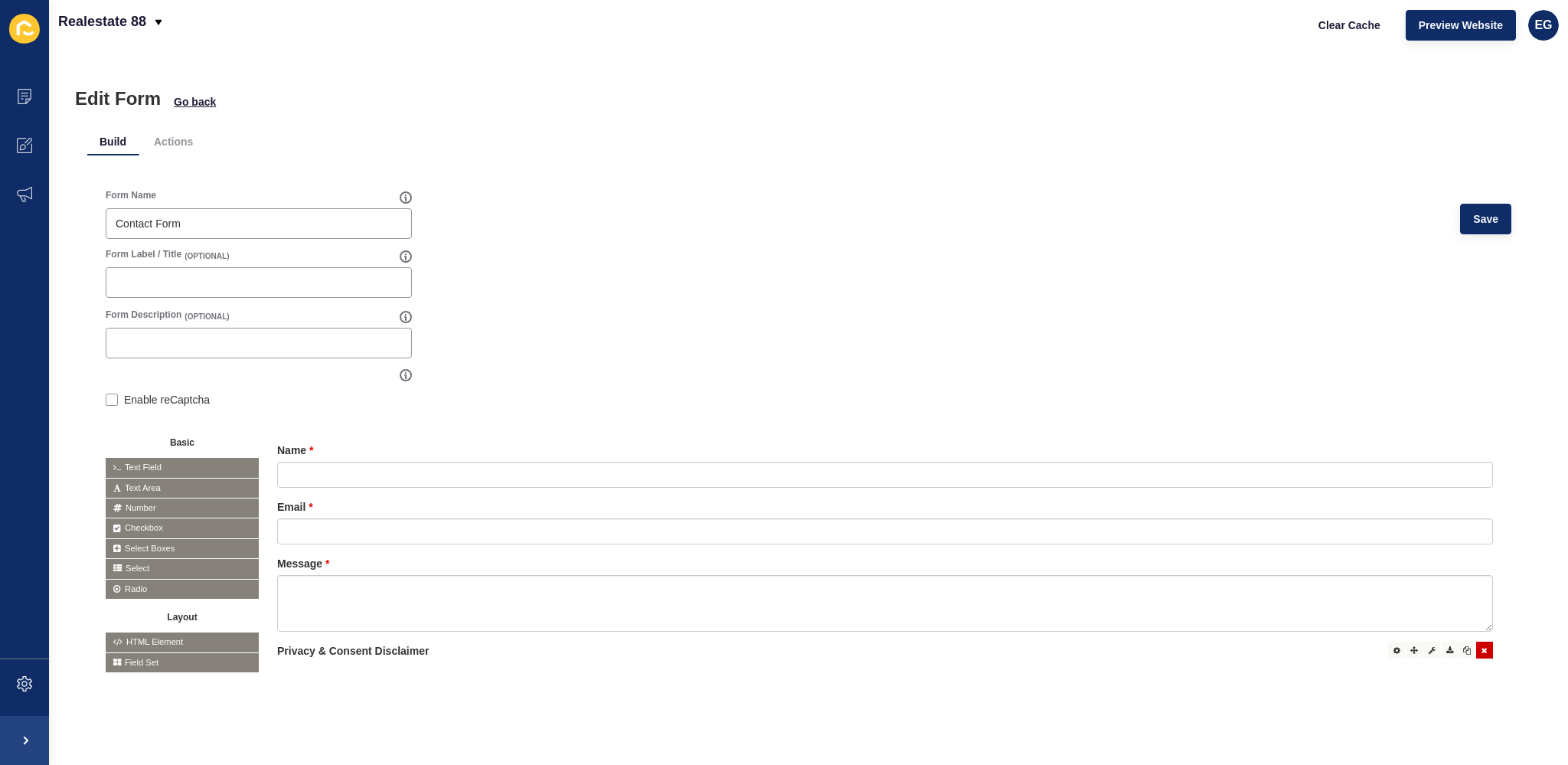
scroll to position [0, 0]
click at [31, 90] on icon at bounding box center [24, 96] width 15 height 15
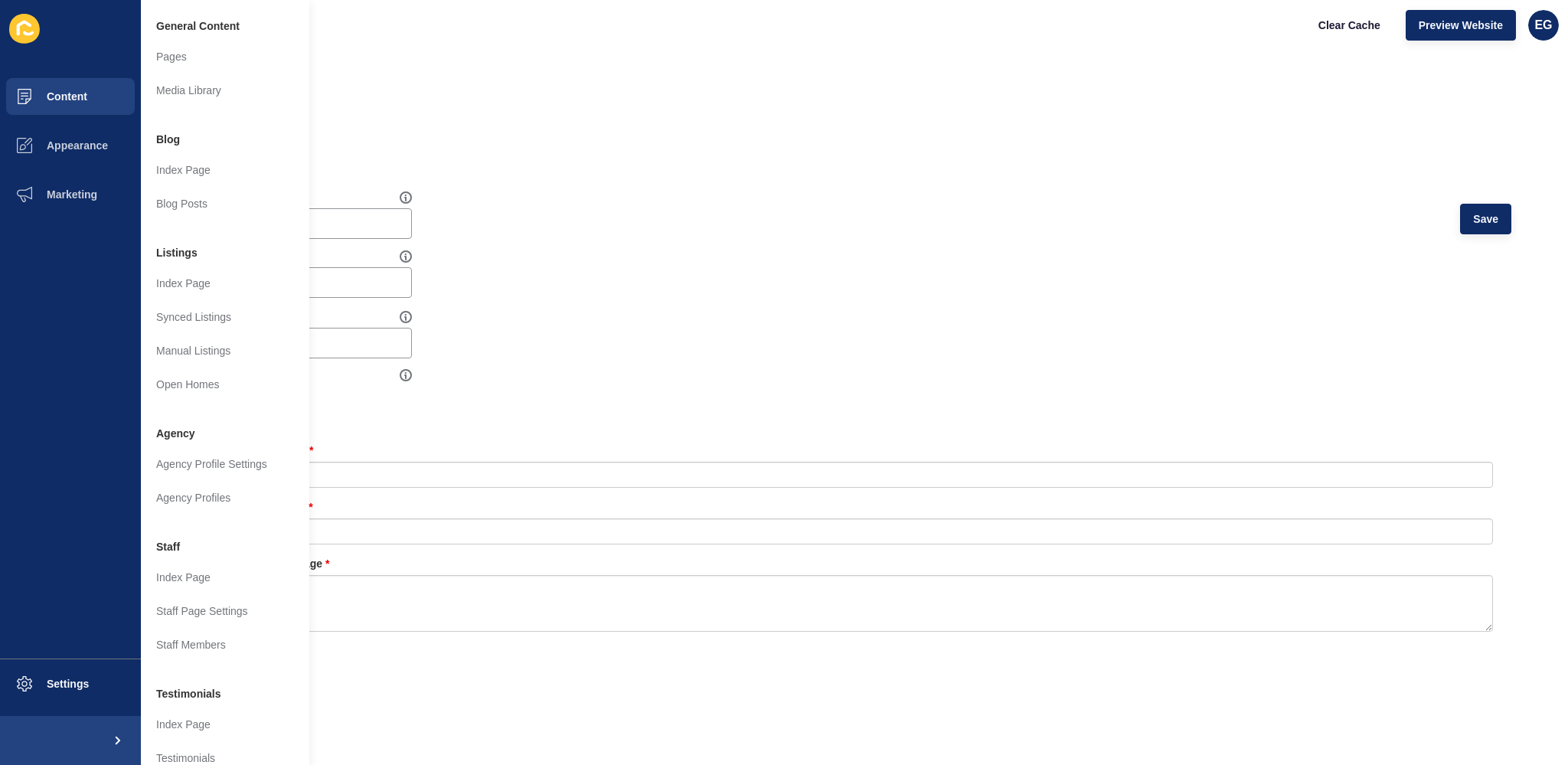
click at [667, 227] on div "Form Name Contact Form Save" at bounding box center [808, 218] width 1406 height 59
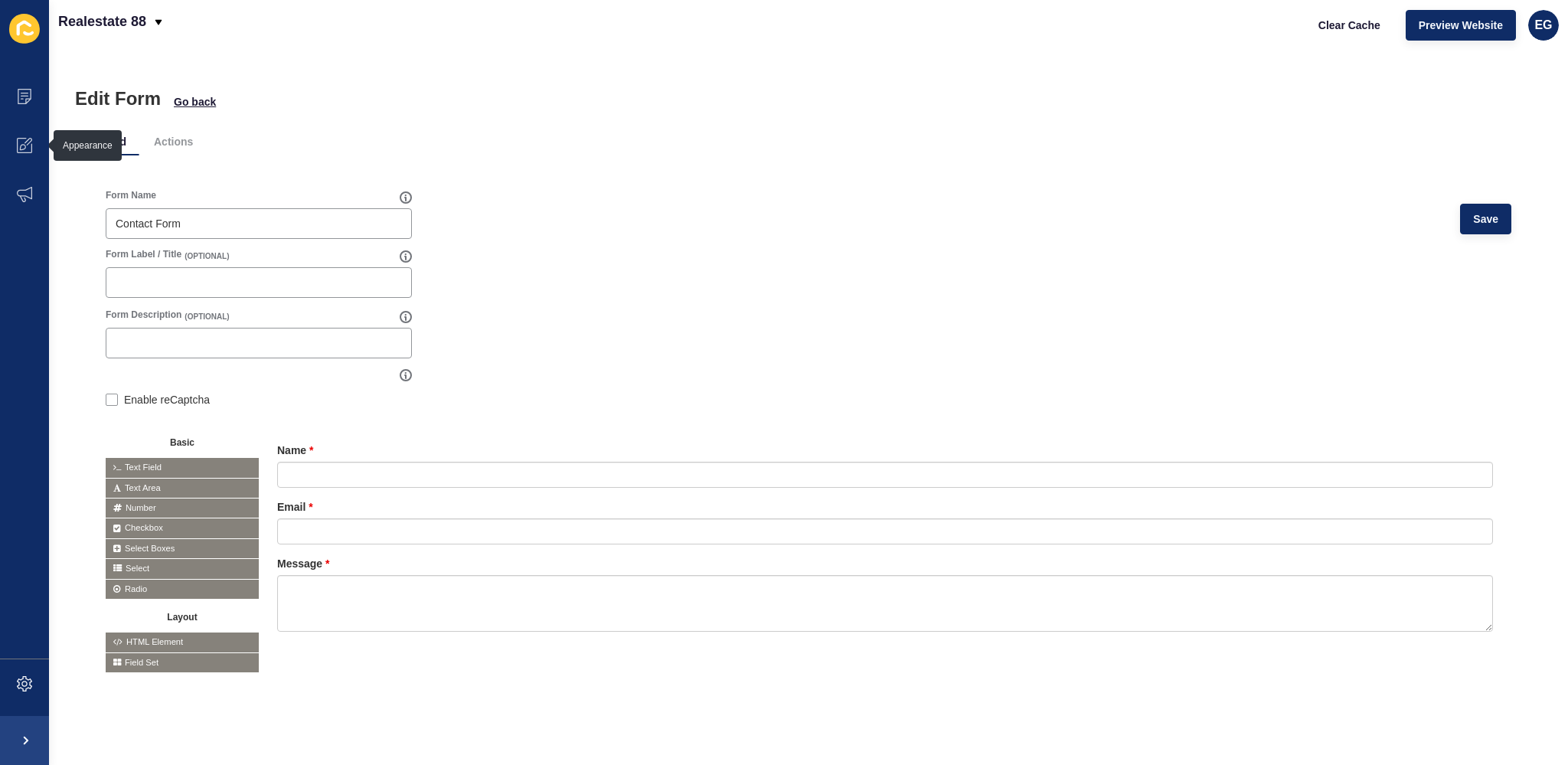
click at [877, 100] on div "Edit Form Go back" at bounding box center [808, 99] width 1467 height 22
click at [23, 23] on icon at bounding box center [24, 28] width 15 height 15
click at [22, 97] on icon at bounding box center [24, 96] width 15 height 15
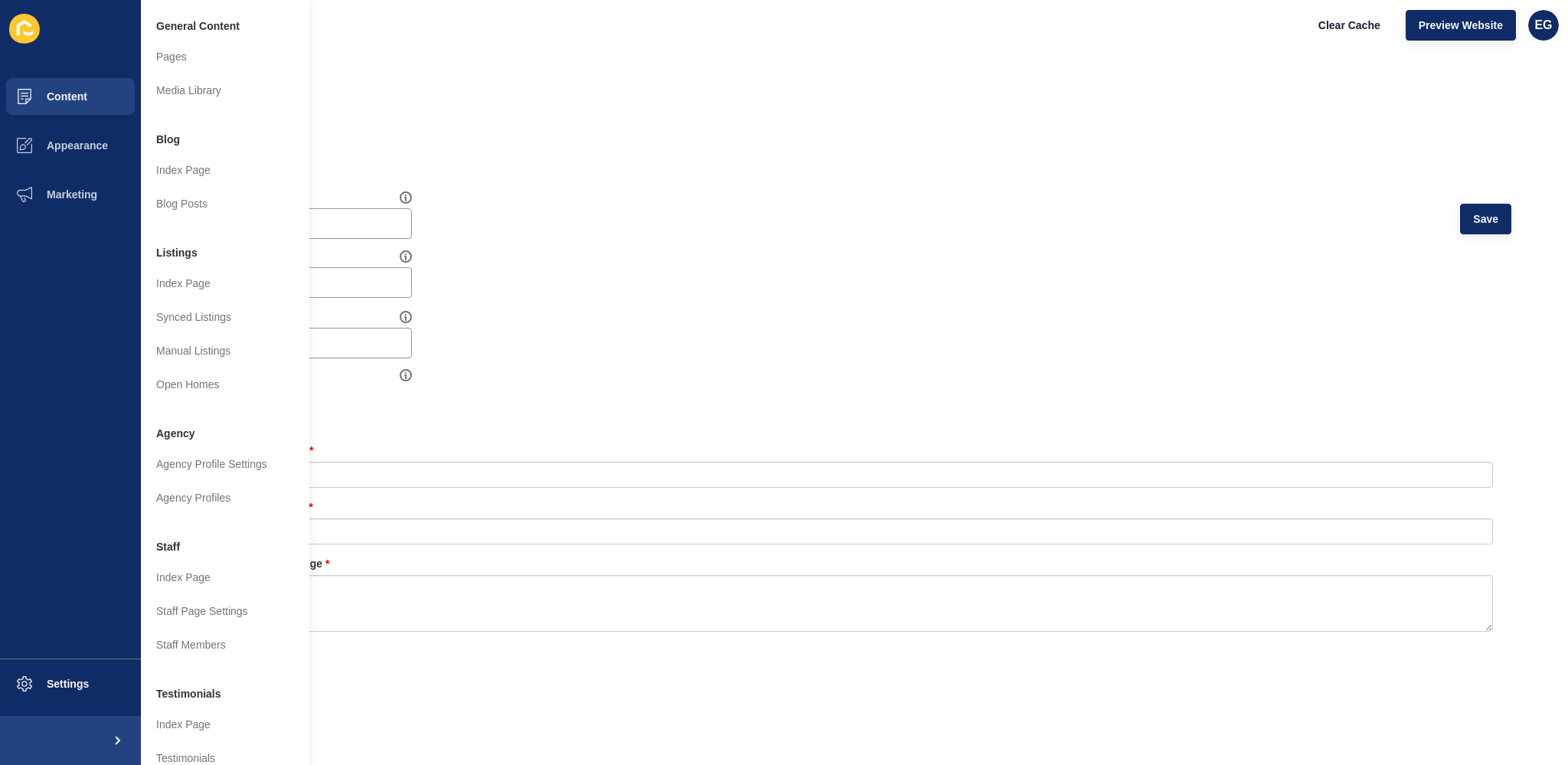
click at [34, 33] on icon at bounding box center [24, 29] width 31 height 30
click at [83, 660] on button "Settings" at bounding box center [71, 683] width 141 height 49
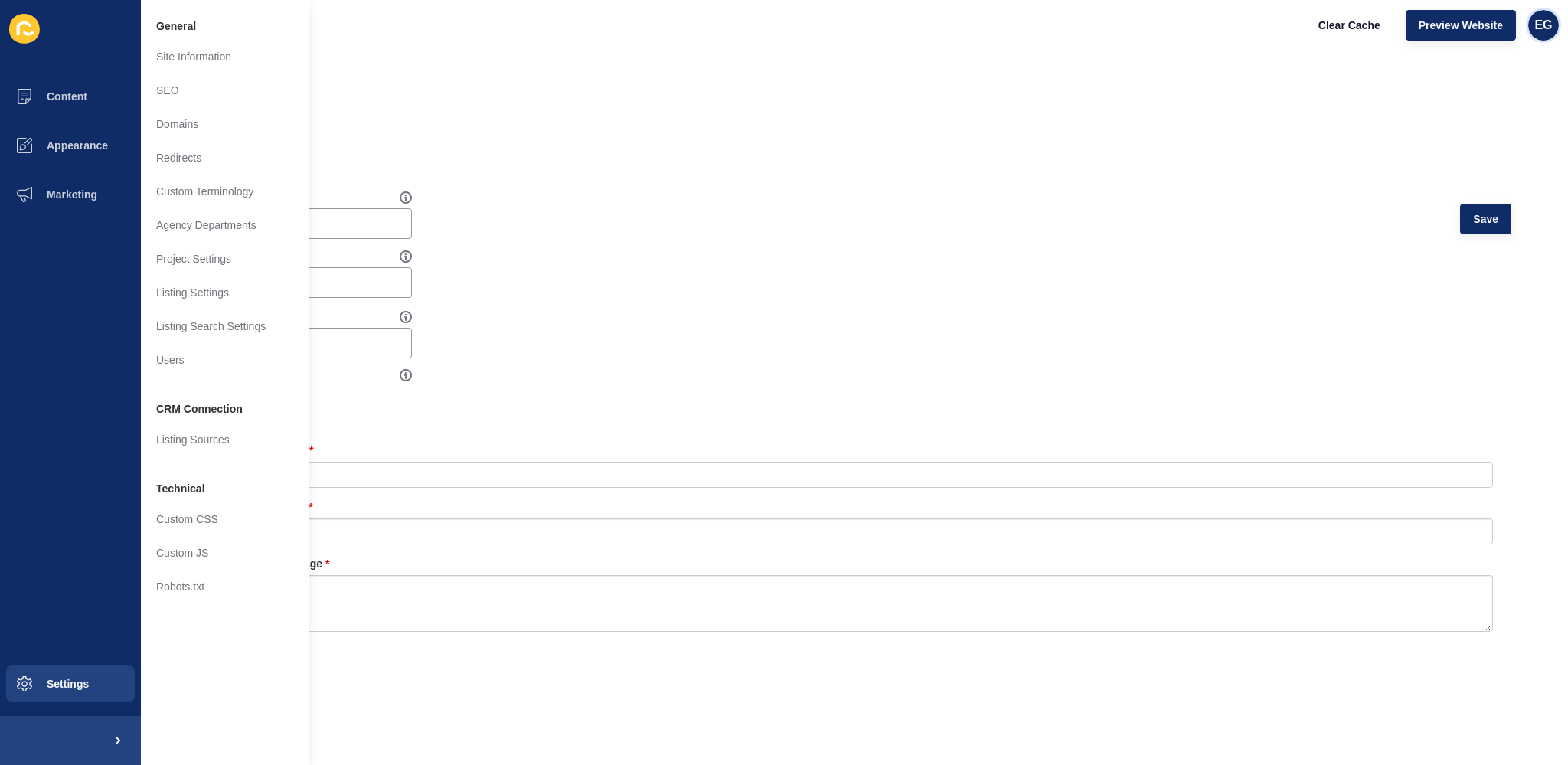
click at [1544, 23] on span "EG" at bounding box center [1543, 25] width 17 height 15
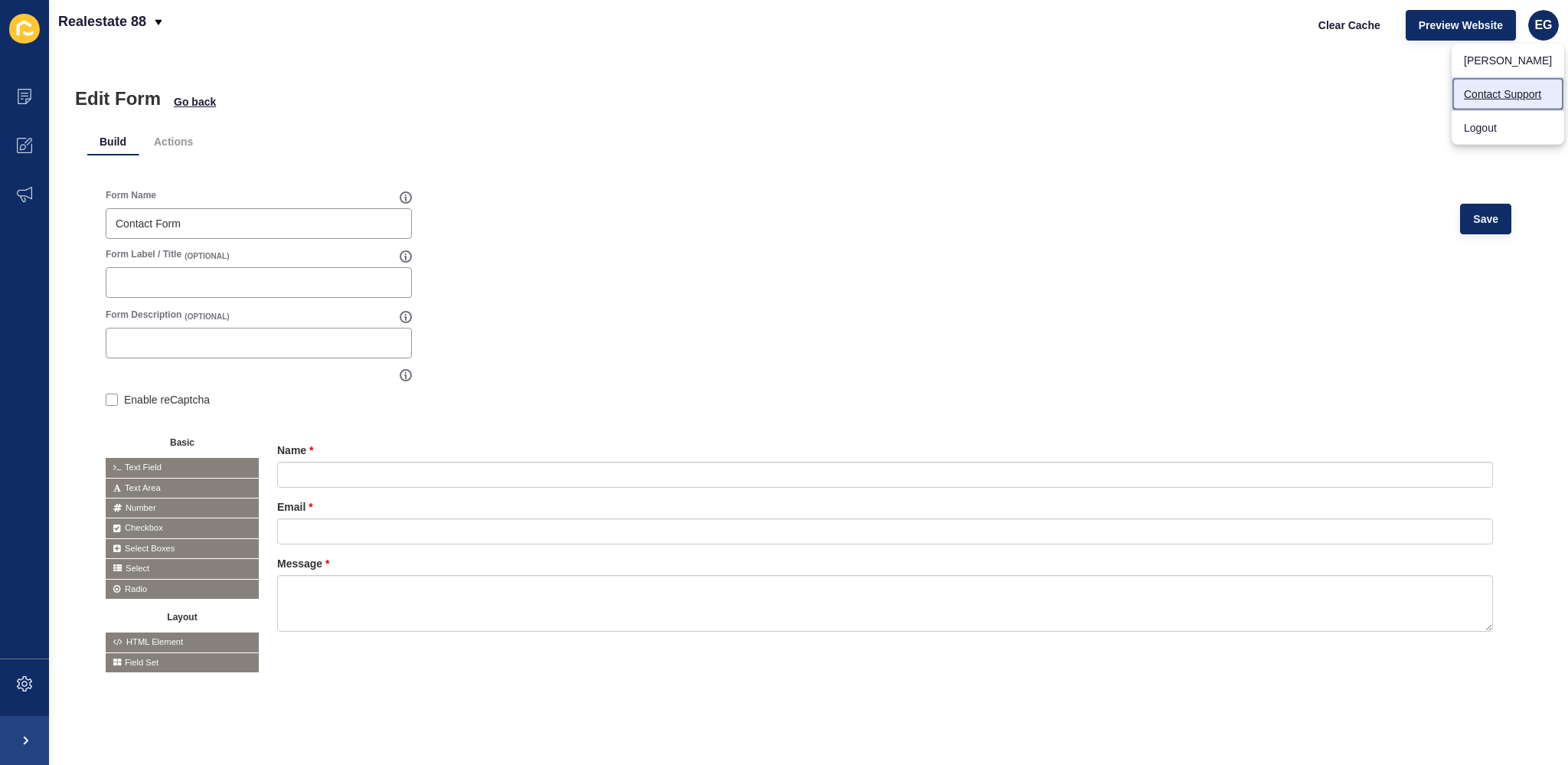
click at [1507, 94] on link "Contact Support" at bounding box center [1508, 94] width 113 height 34
